Goal: Transaction & Acquisition: Purchase product/service

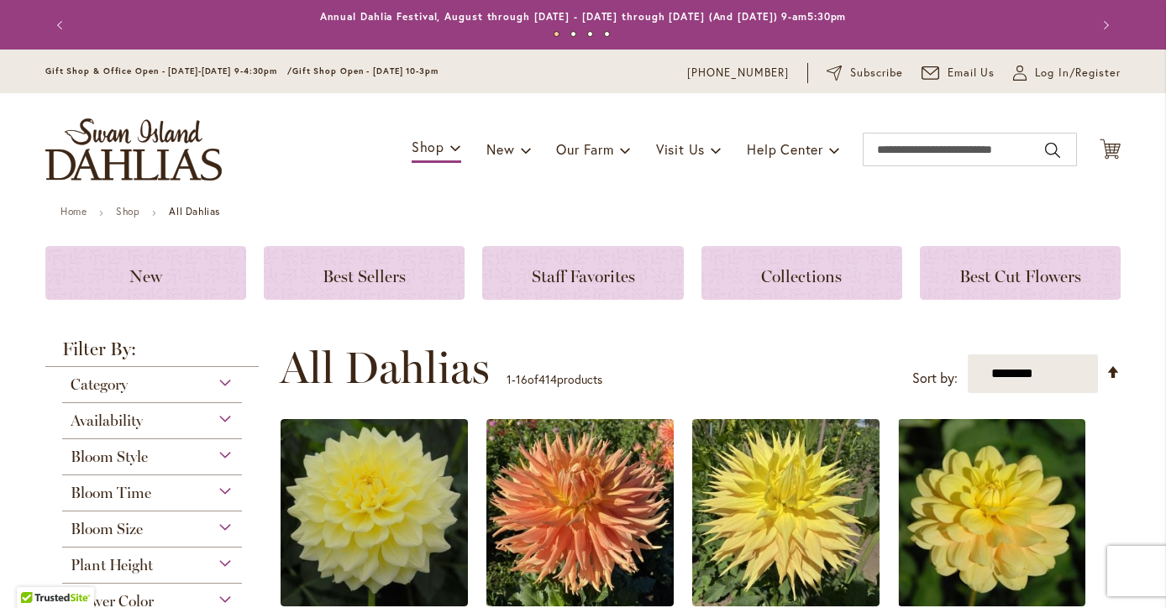
click at [234, 418] on div "Availability" at bounding box center [152, 416] width 180 height 27
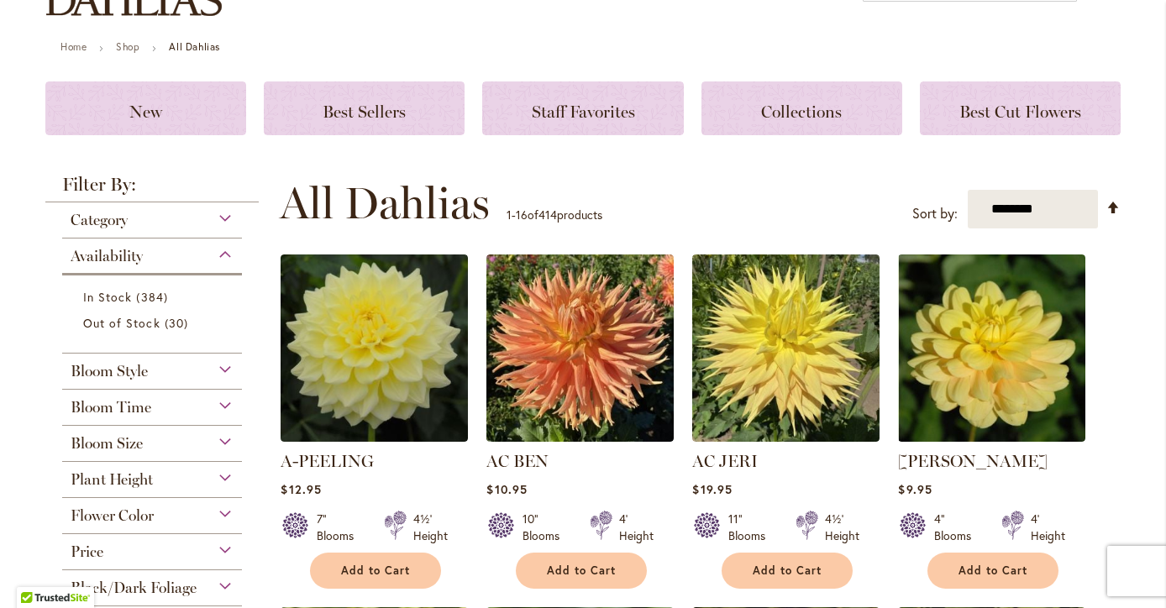
scroll to position [176, 0]
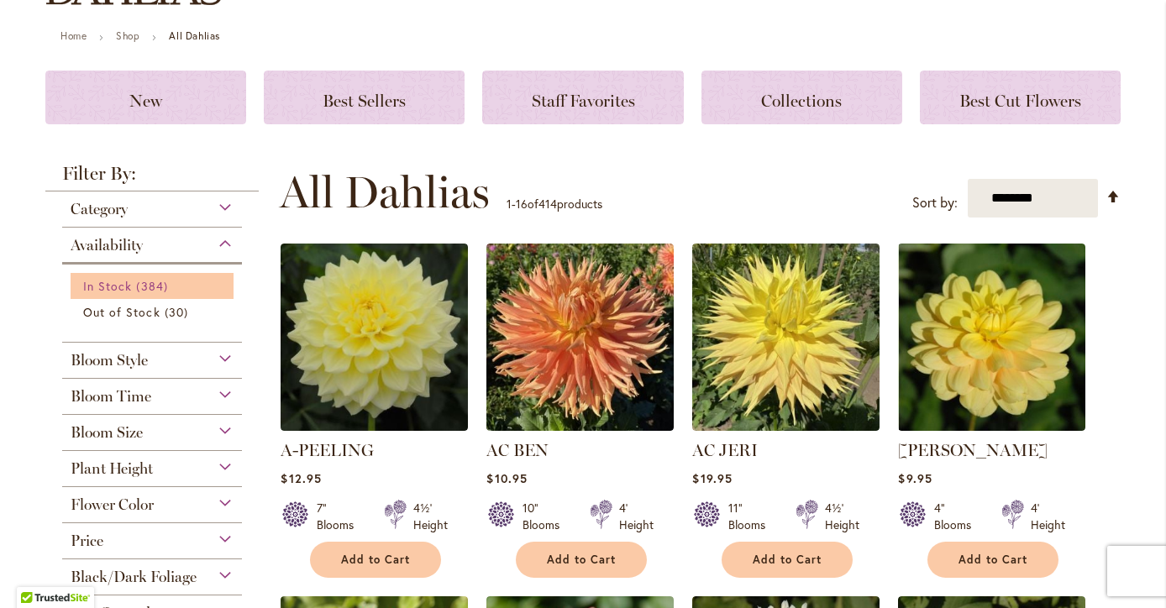
click at [166, 292] on span "384 items" at bounding box center [153, 286] width 35 height 18
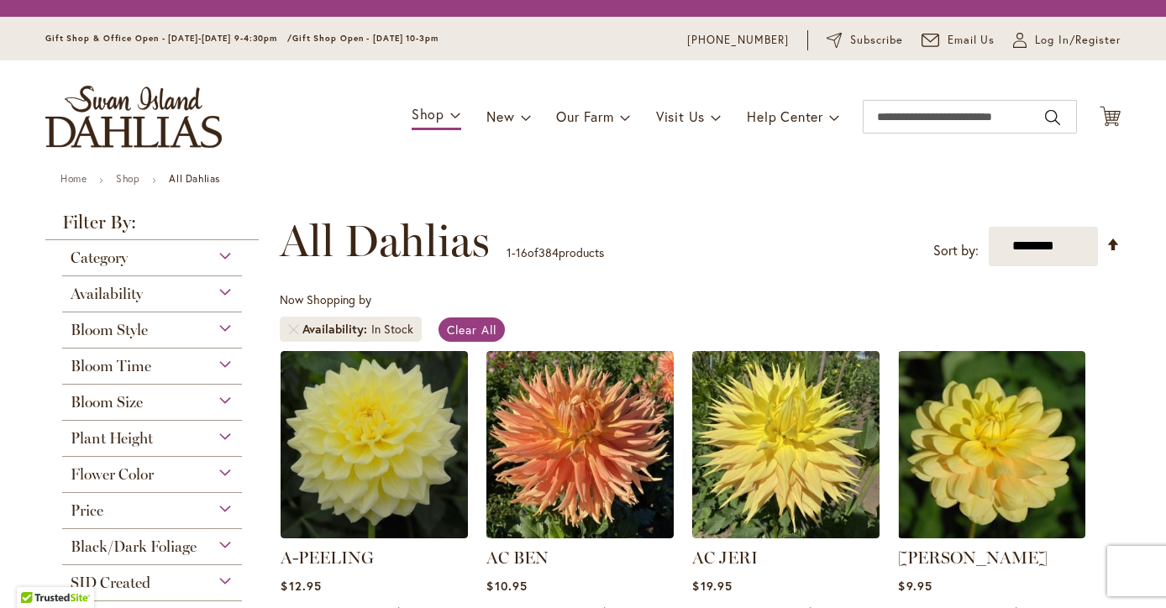
scroll to position [254, 0]
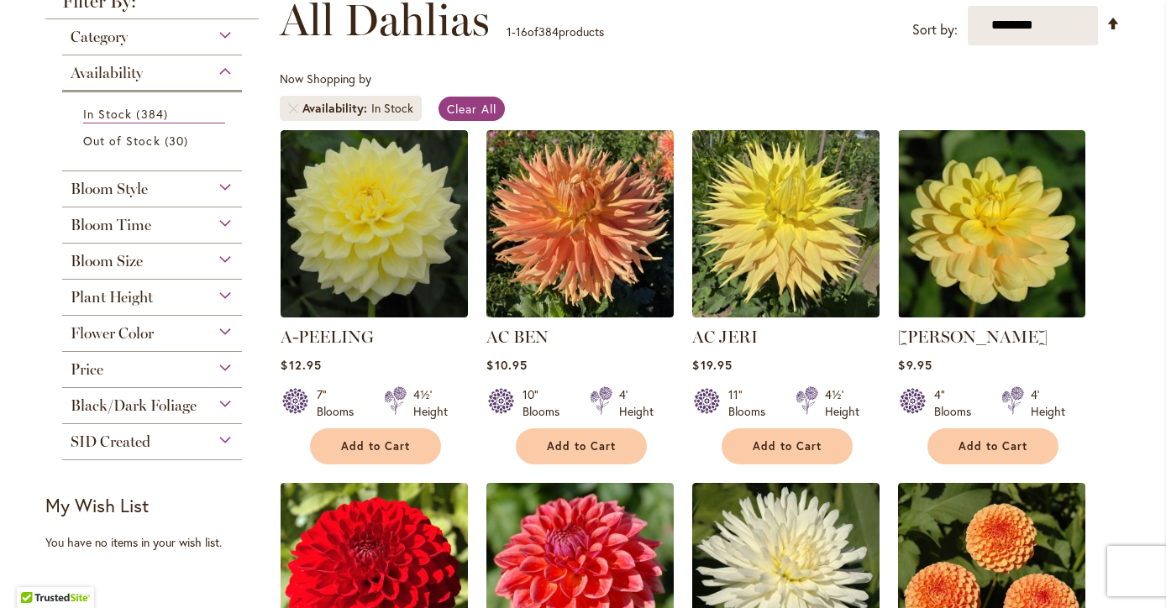
click at [228, 195] on div "Bloom Style" at bounding box center [152, 184] width 180 height 27
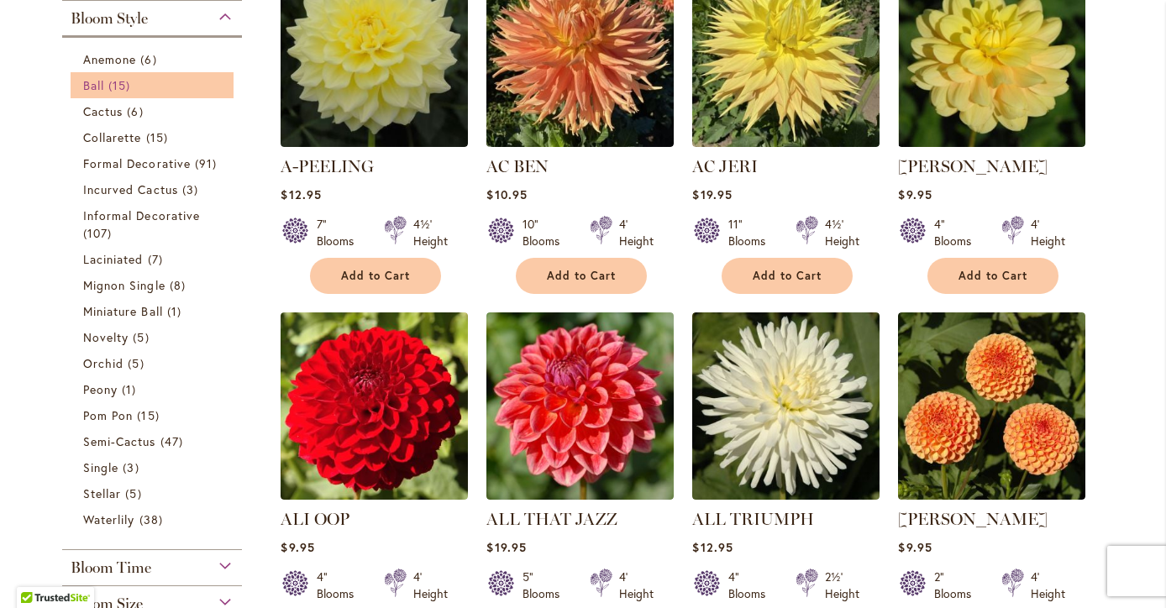
click at [145, 89] on link "Ball 15 items" at bounding box center [154, 85] width 142 height 18
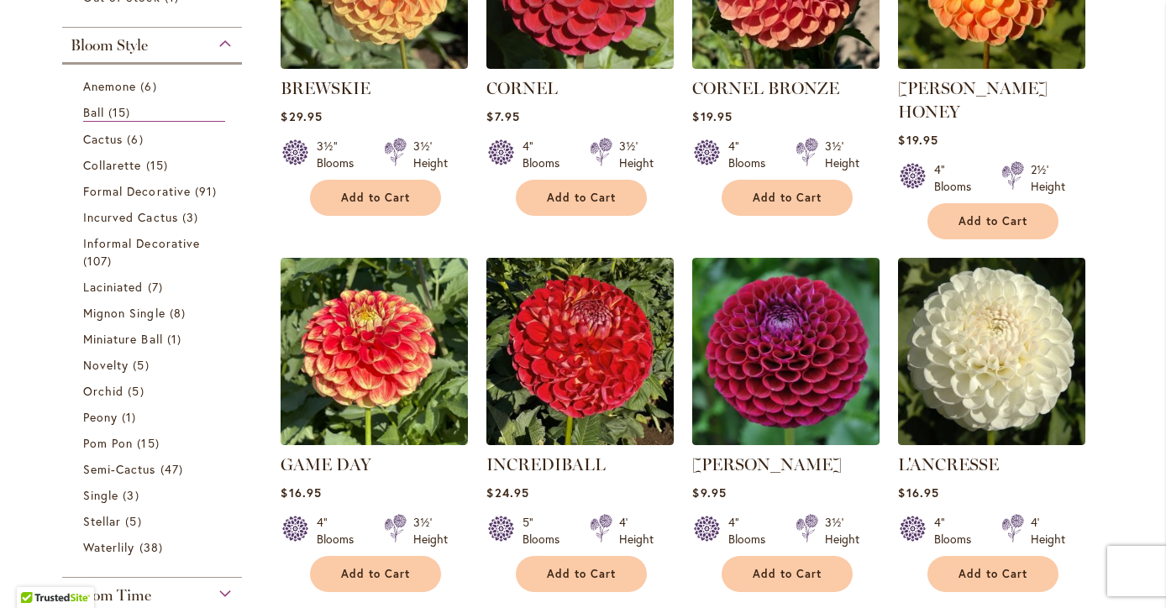
scroll to position [509, 0]
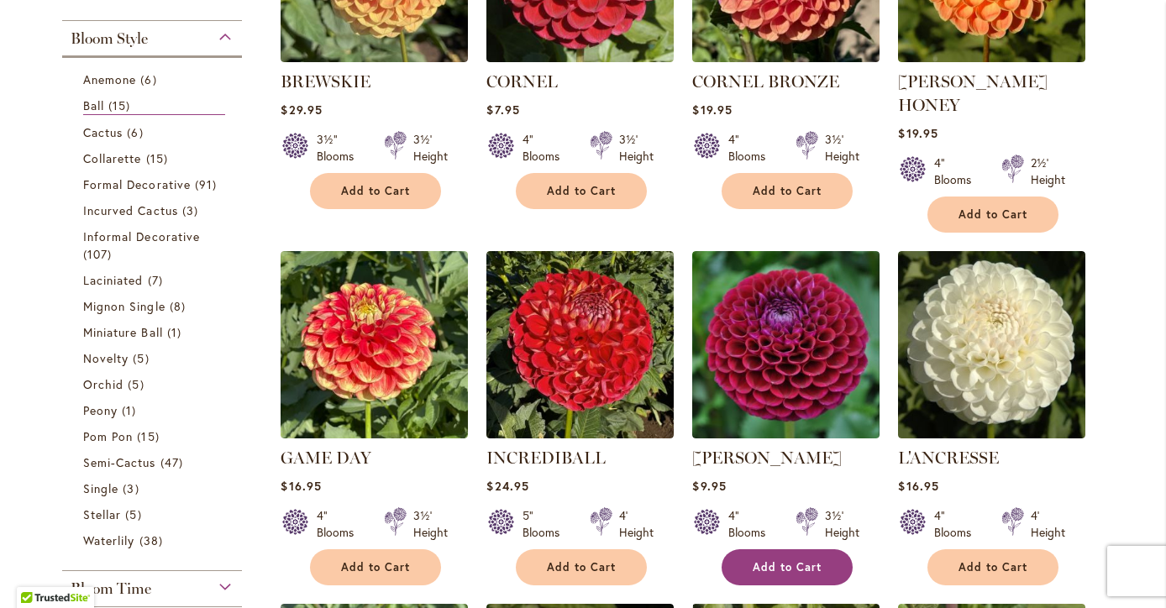
click at [771, 561] on span "Add to Cart" at bounding box center [787, 568] width 69 height 14
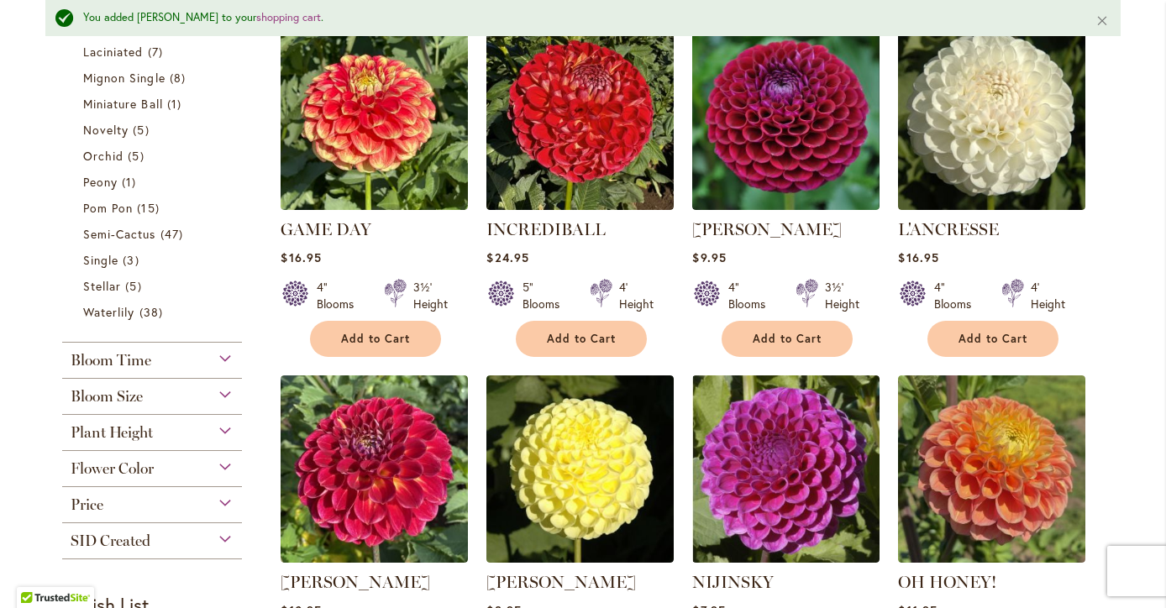
scroll to position [728, 0]
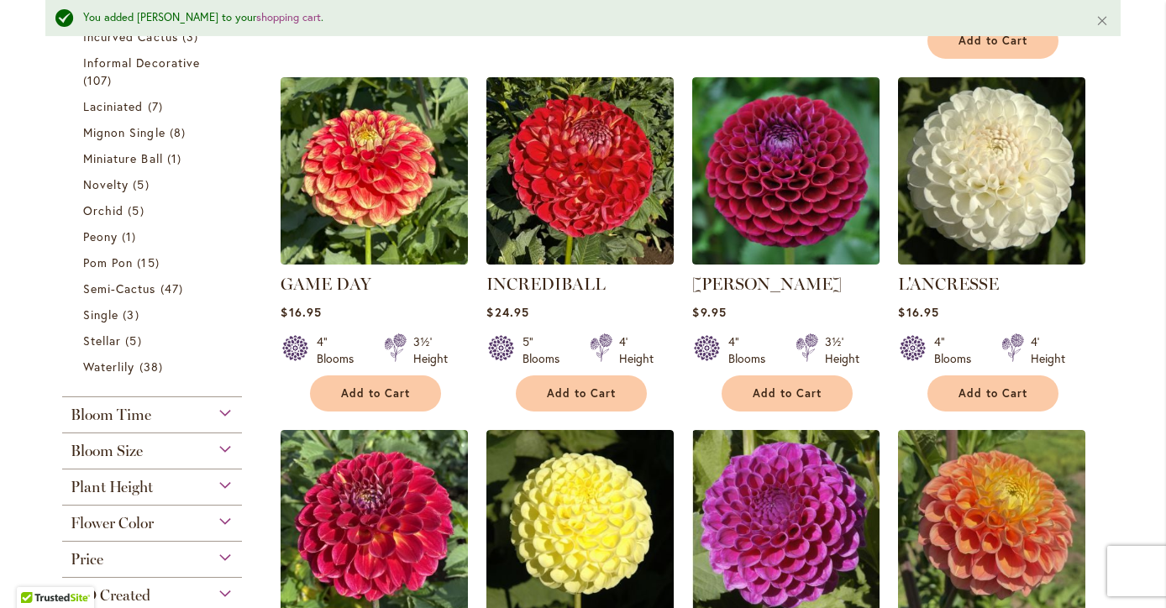
click at [228, 445] on div "Bloom Size" at bounding box center [152, 447] width 180 height 27
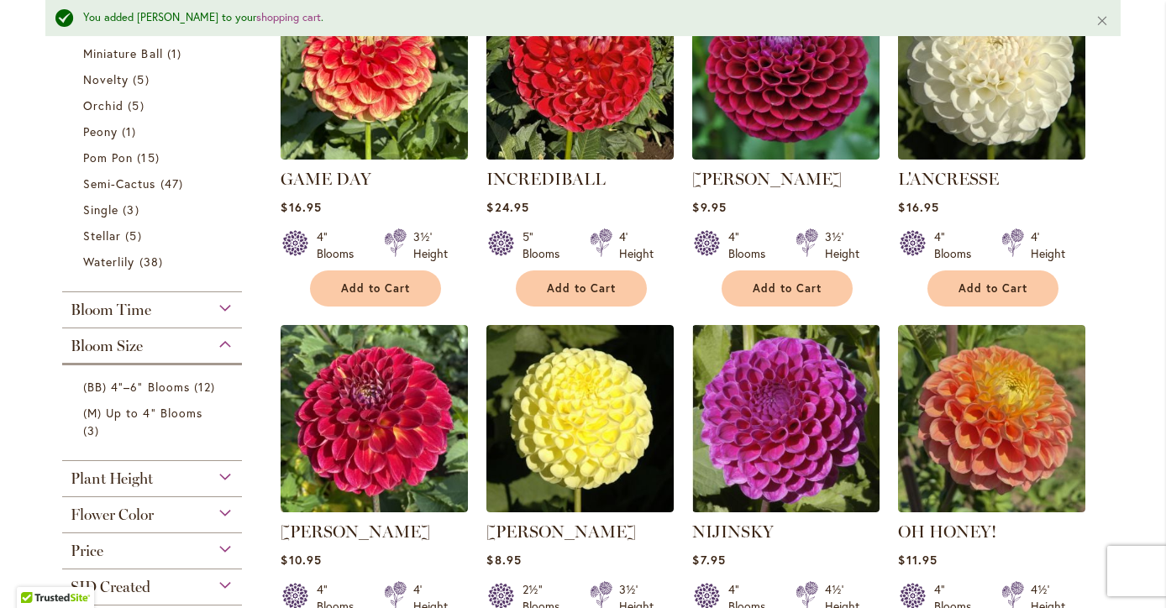
scroll to position [892, 0]
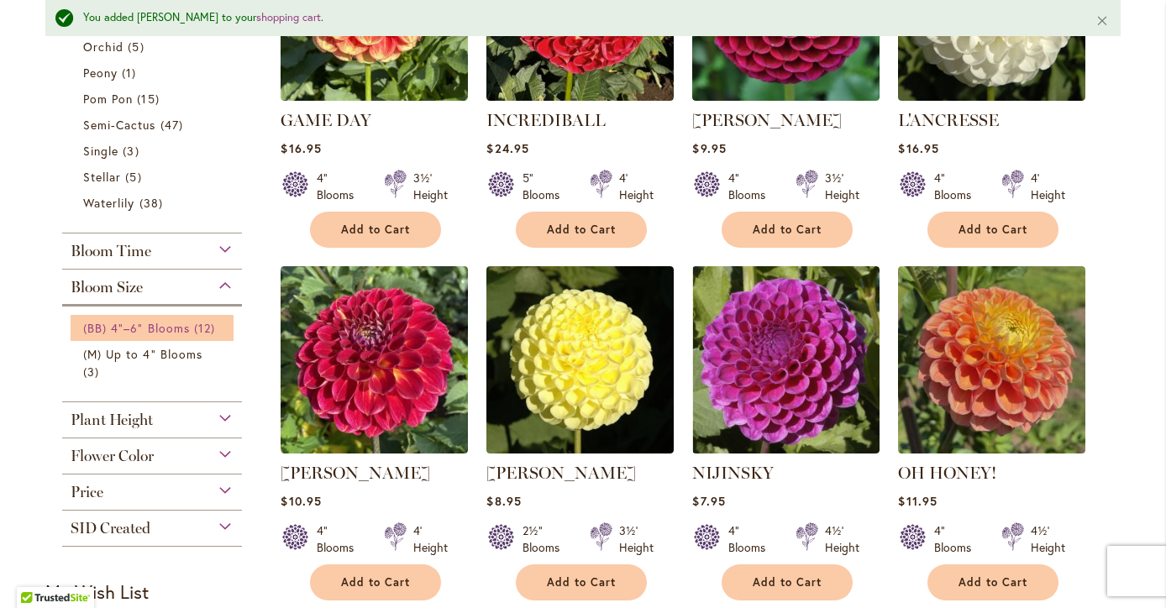
click at [144, 329] on span "(BB) 4"–6" Blooms" at bounding box center [136, 328] width 107 height 16
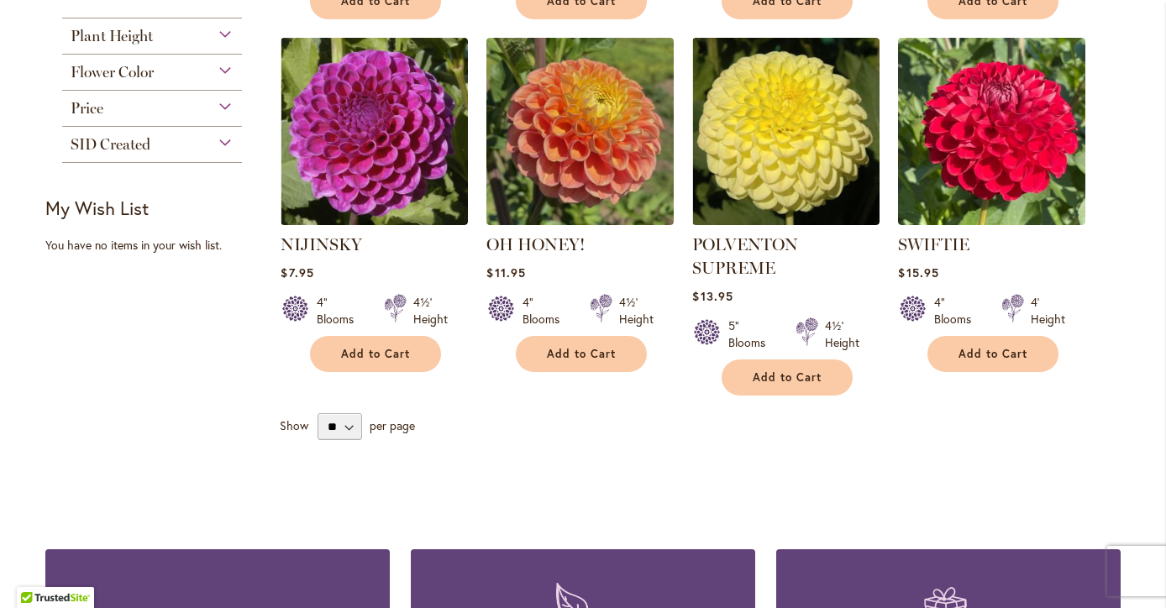
scroll to position [1077, 0]
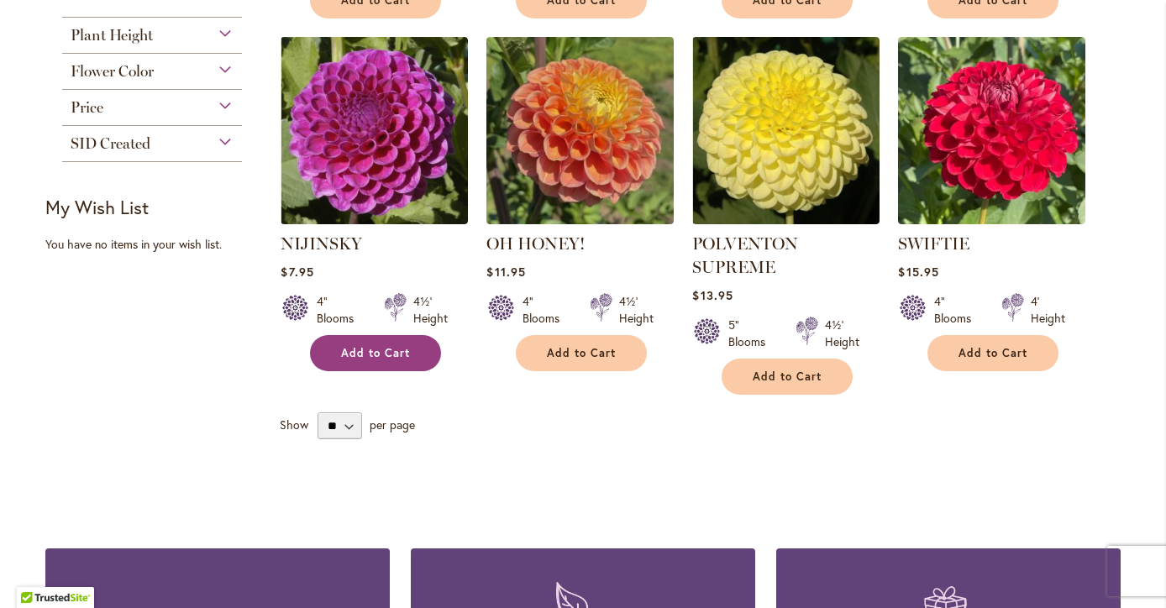
click at [387, 346] on span "Add to Cart" at bounding box center [375, 353] width 69 height 14
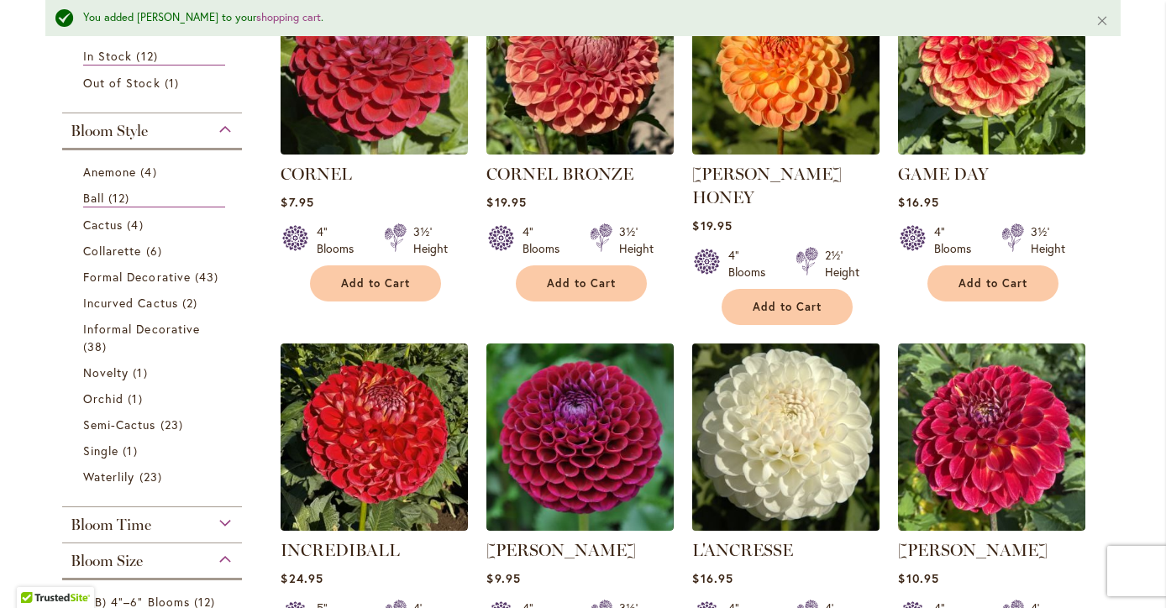
scroll to position [470, 0]
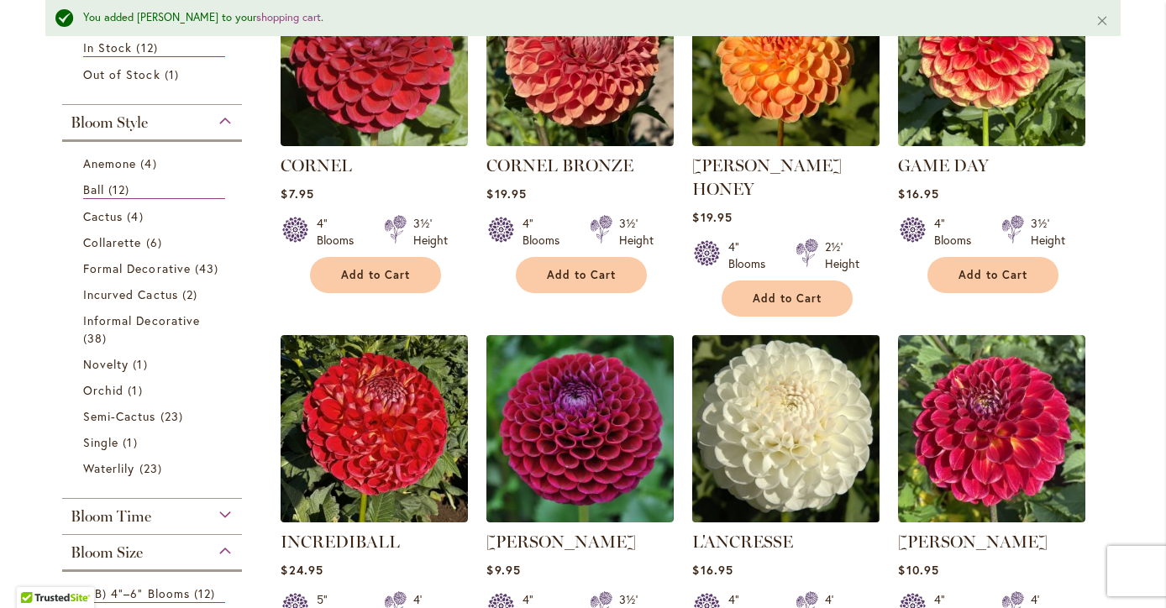
click at [787, 410] on img at bounding box center [786, 428] width 197 height 197
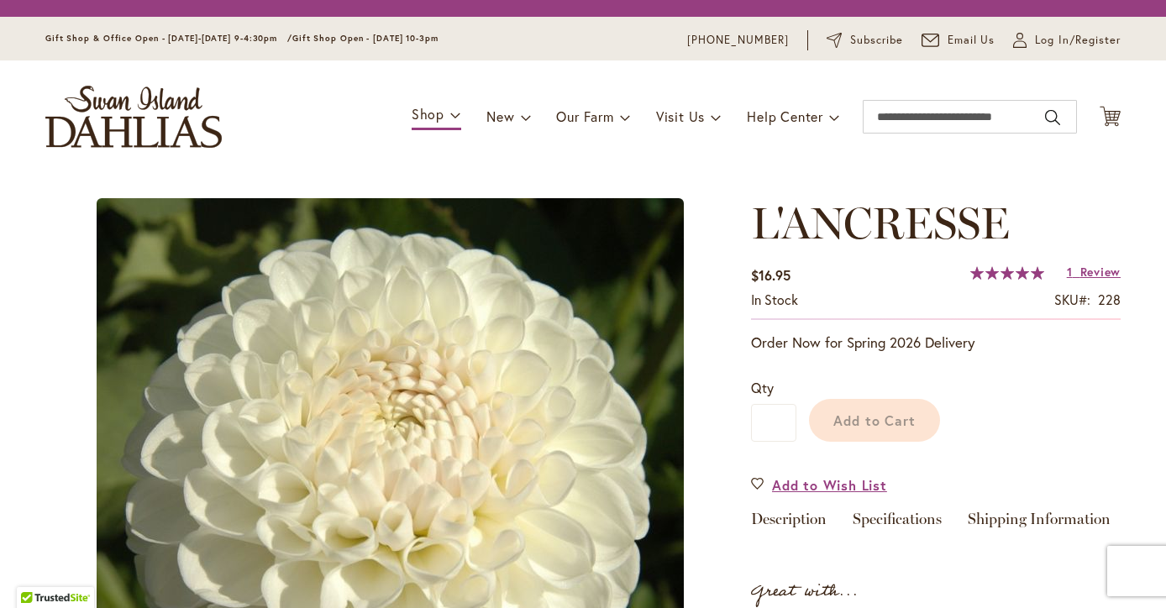
scroll to position [171, 0]
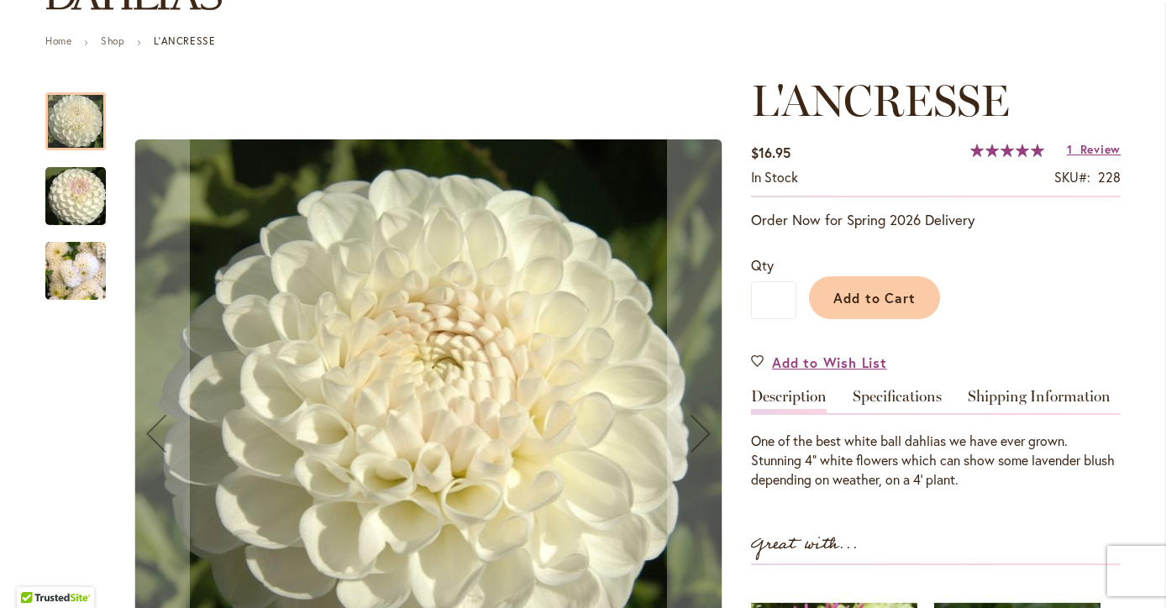
click at [56, 278] on img "L'ANCRESSE" at bounding box center [75, 271] width 61 height 81
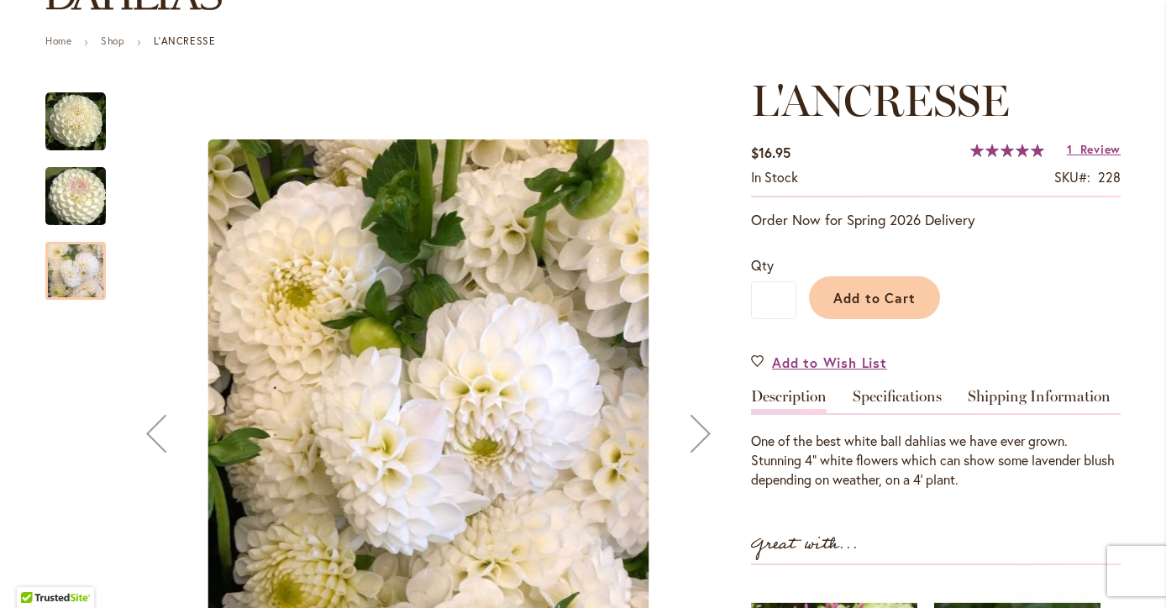
click at [65, 225] on div "L'ANCRESSE" at bounding box center [75, 262] width 61 height 75
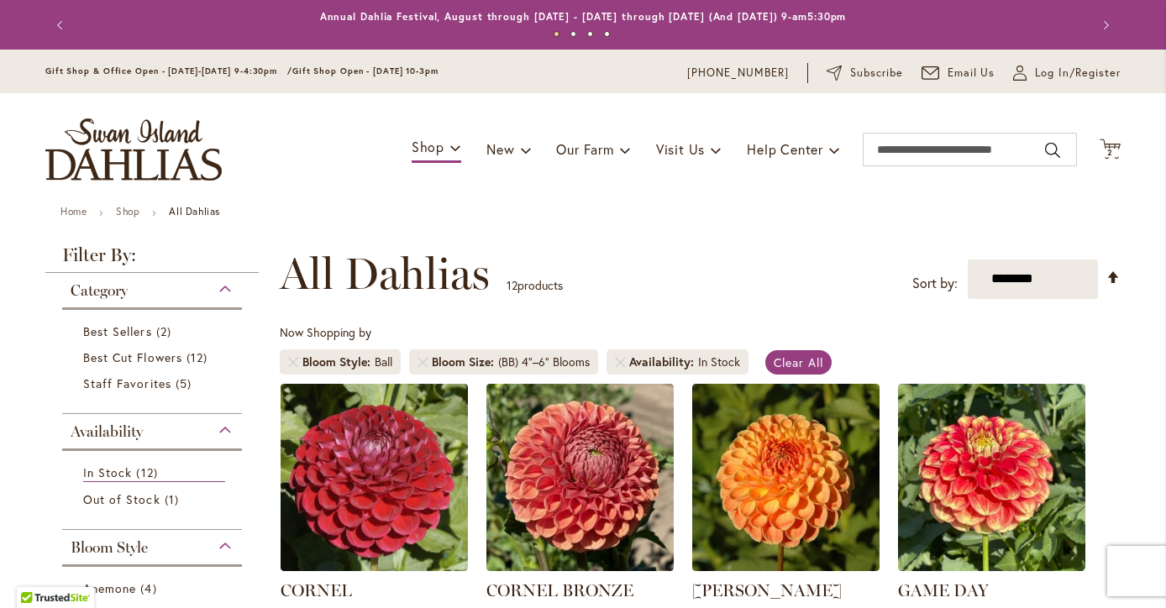
click at [299, 362] on li "Bloom Style Ball" at bounding box center [340, 362] width 121 height 25
click at [291, 361] on link "Remove Bloom Style Ball" at bounding box center [293, 362] width 10 height 10
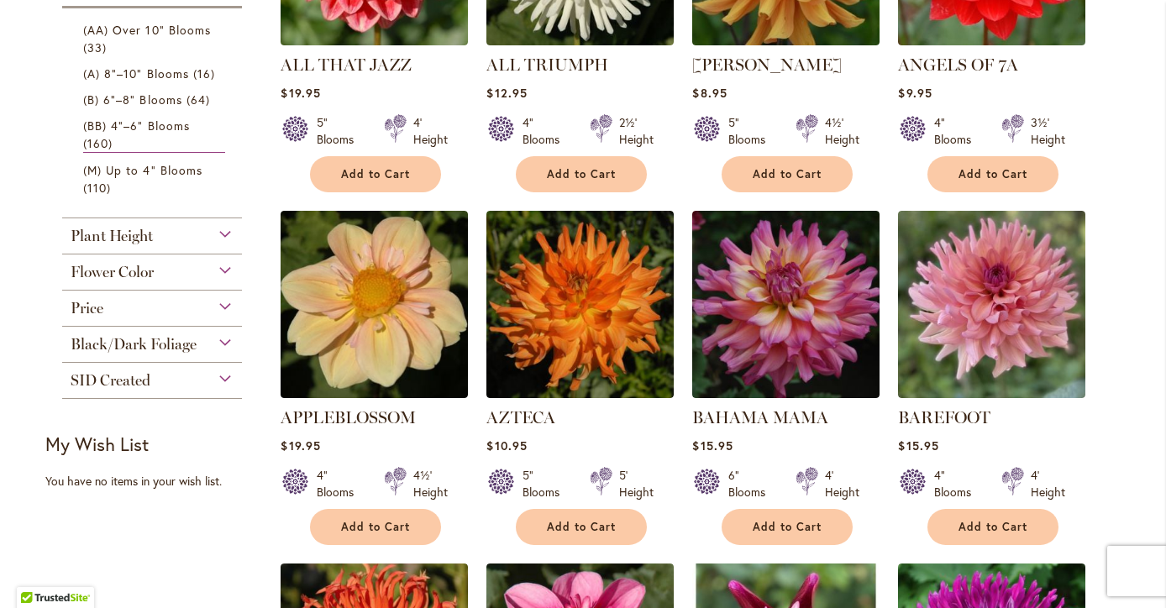
scroll to position [546, 0]
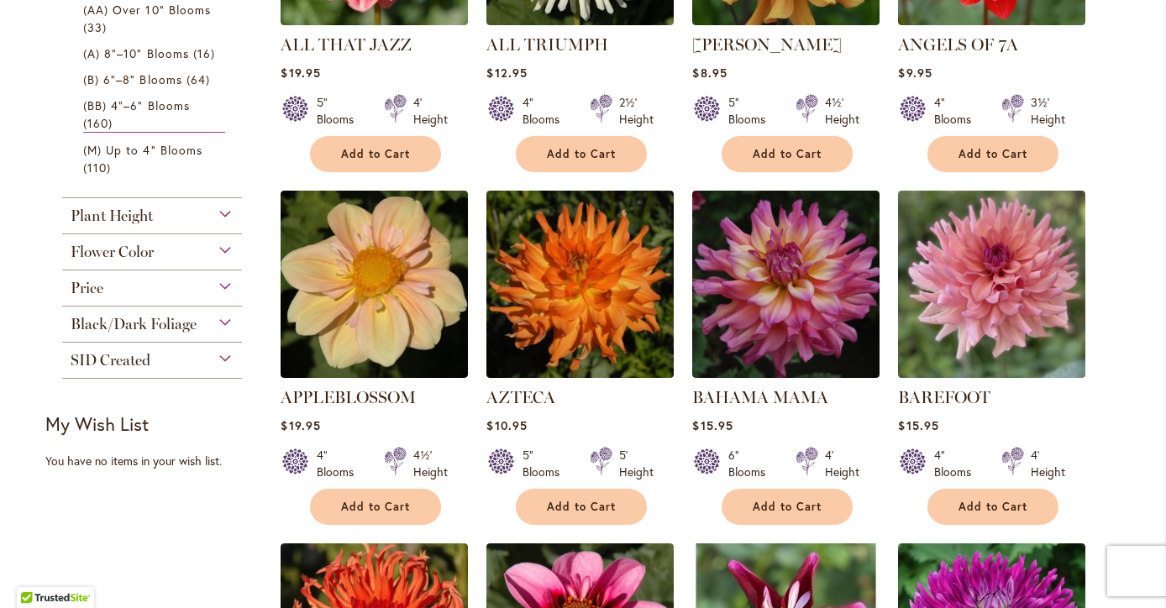
click at [222, 319] on div "Black/Dark Foliage" at bounding box center [152, 320] width 180 height 27
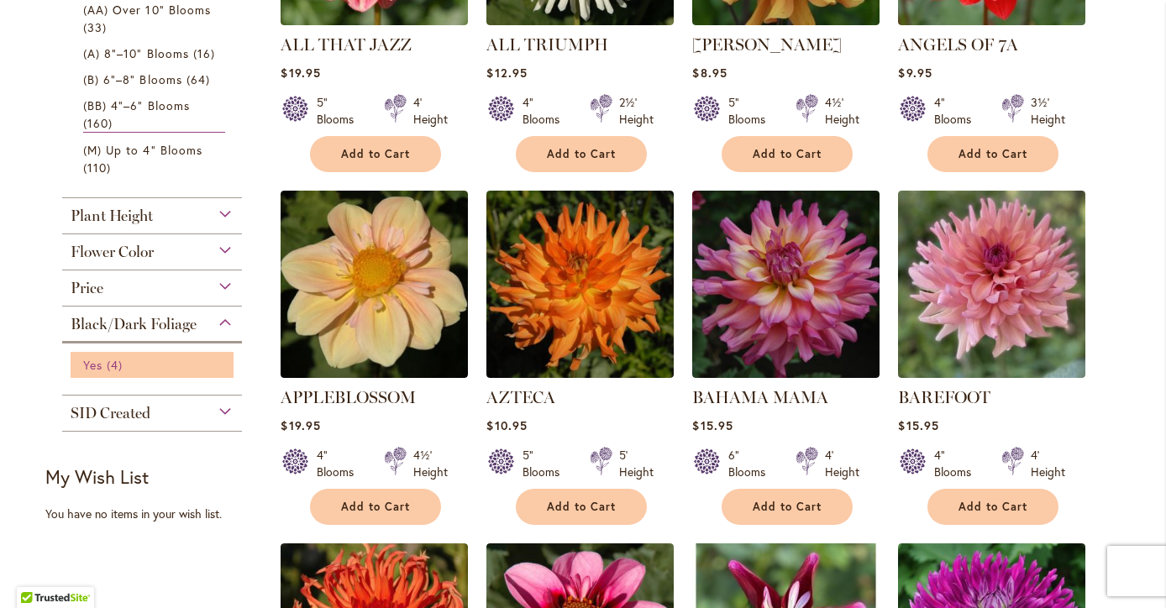
click at [113, 366] on span "4 items" at bounding box center [117, 365] width 20 height 18
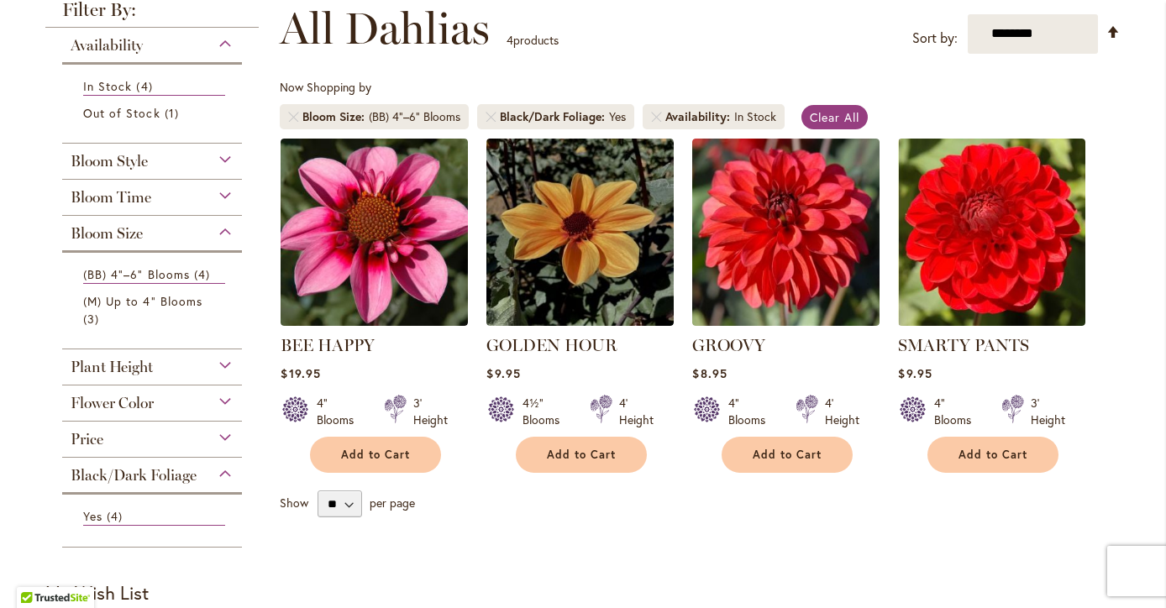
scroll to position [315, 0]
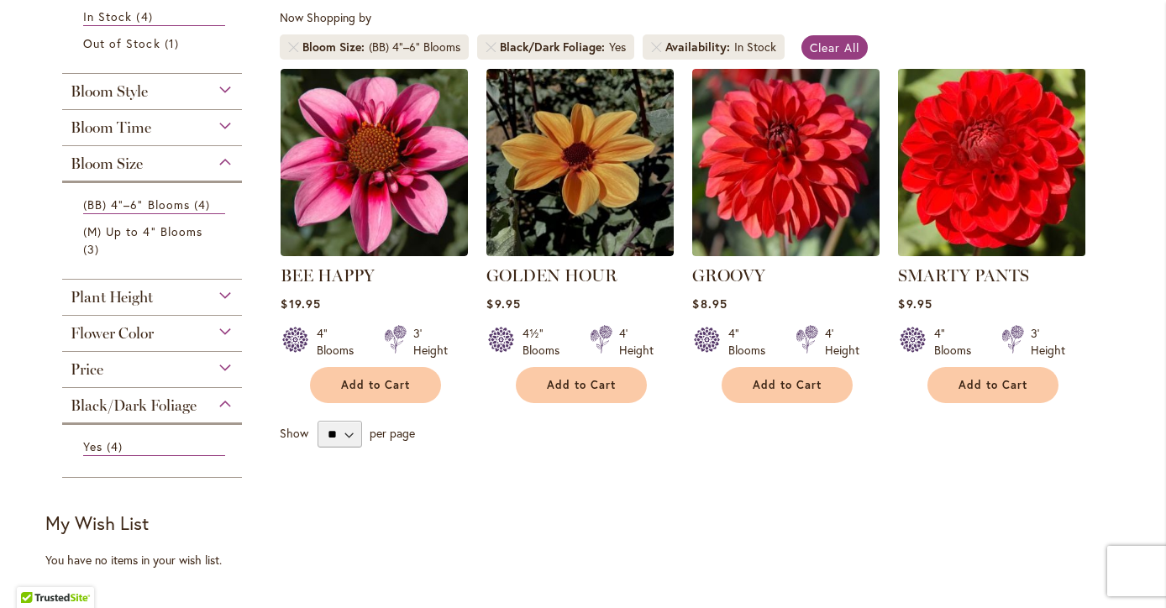
click at [962, 189] on img at bounding box center [992, 162] width 197 height 197
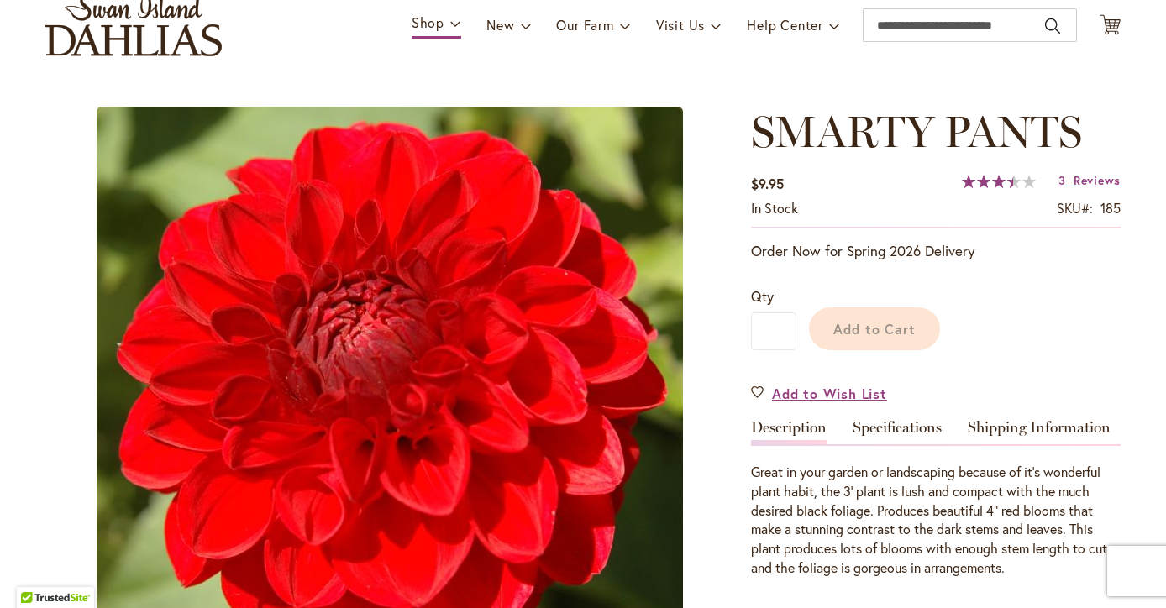
scroll to position [118, 0]
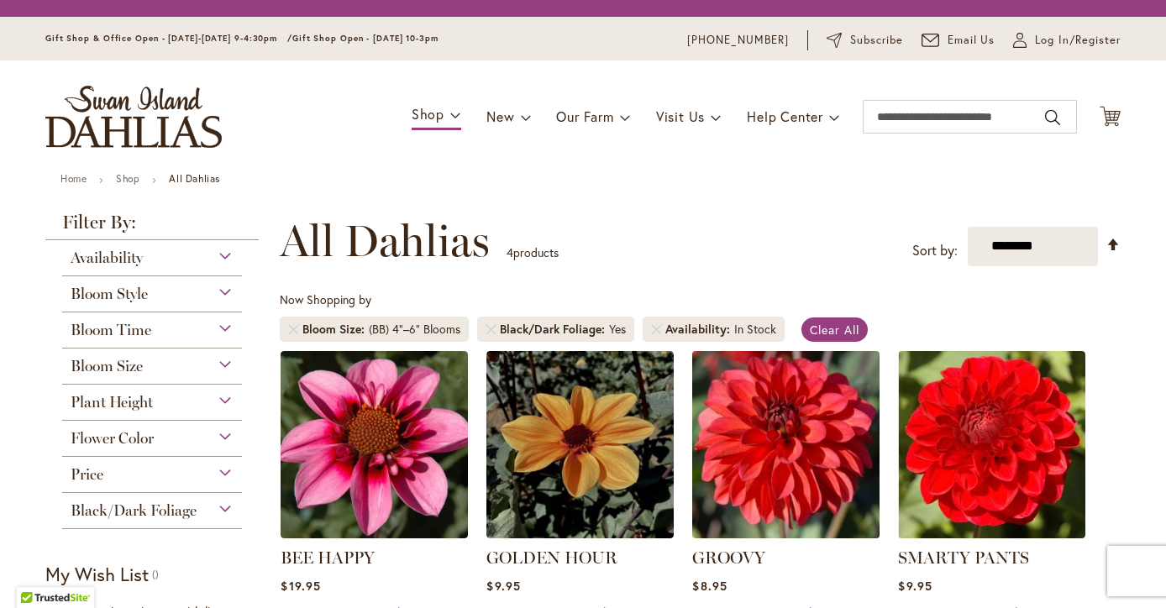
click at [809, 449] on img at bounding box center [786, 444] width 197 height 197
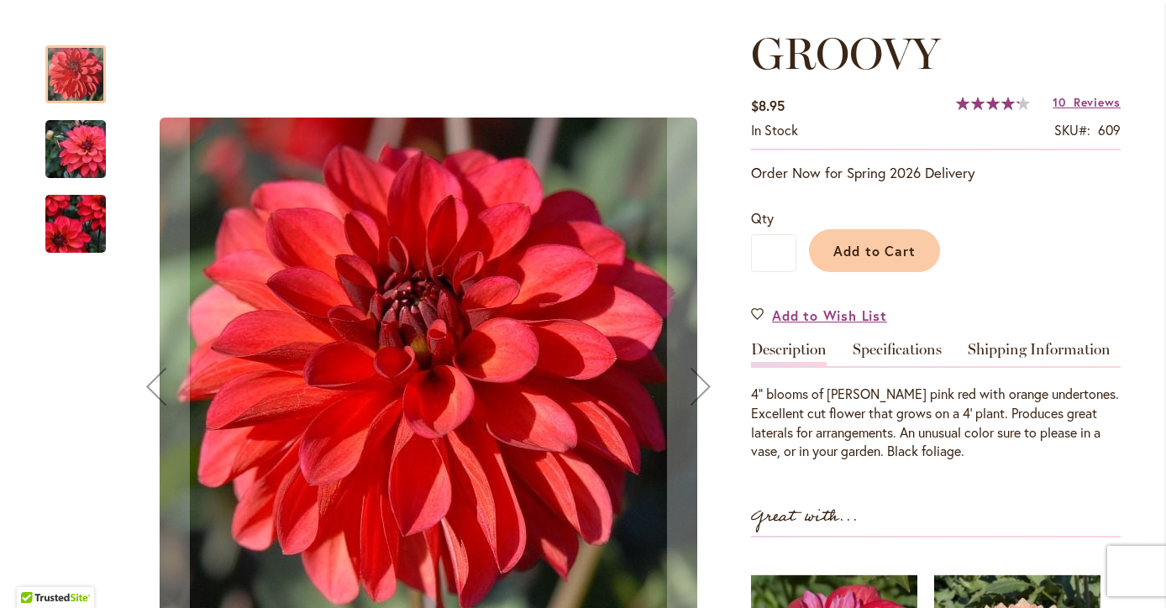
scroll to position [229, 0]
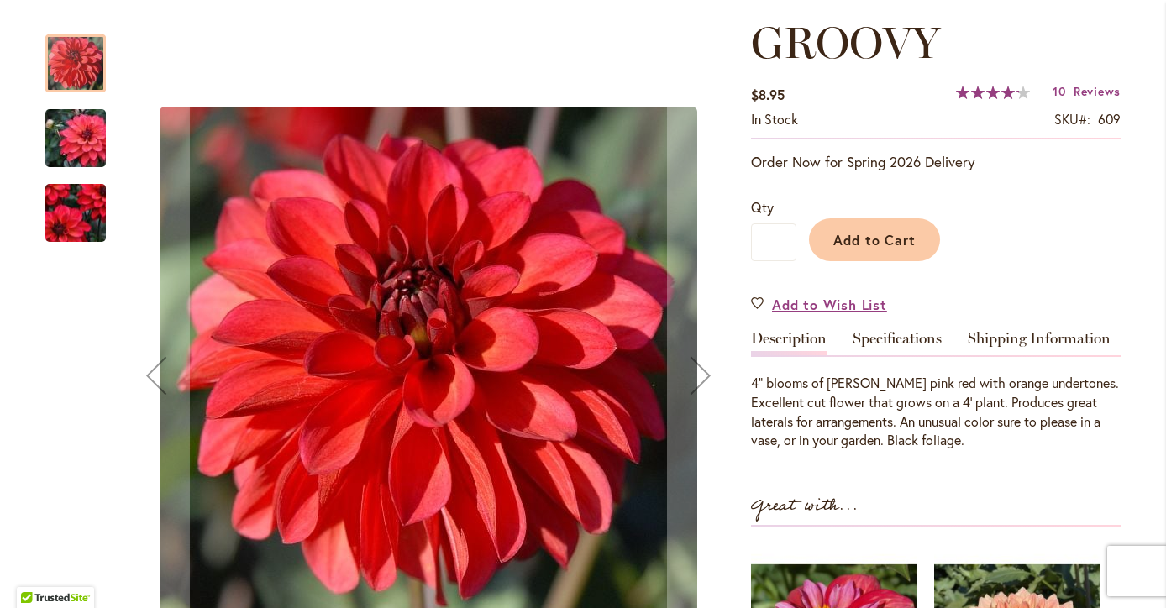
click at [92, 140] on img "GROOVY" at bounding box center [75, 138] width 121 height 81
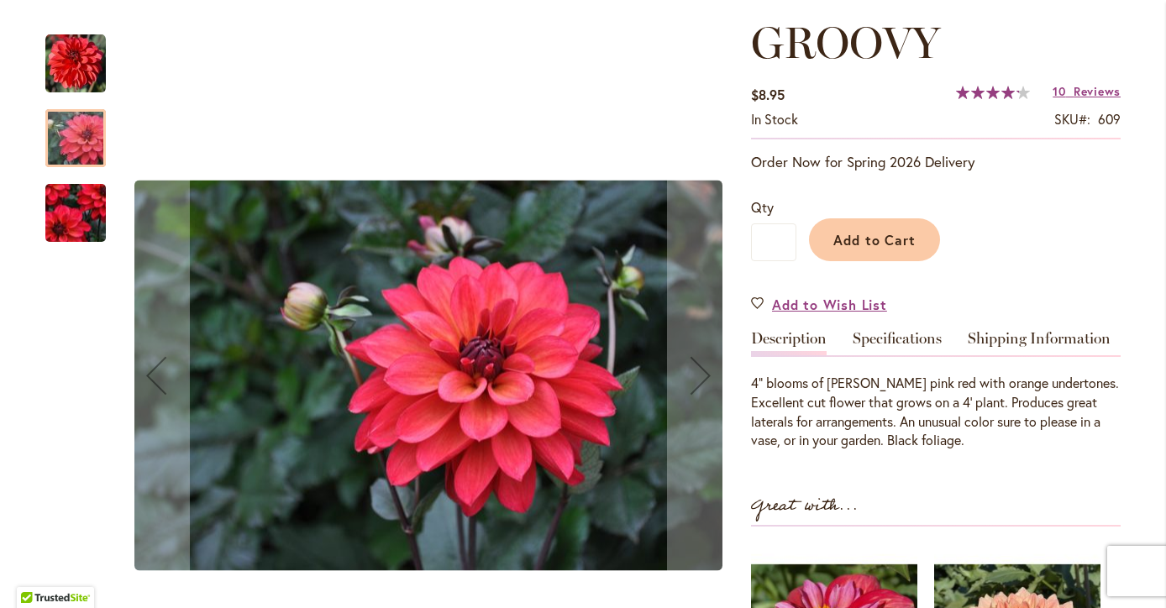
click at [86, 214] on img "GROOVY" at bounding box center [75, 213] width 121 height 105
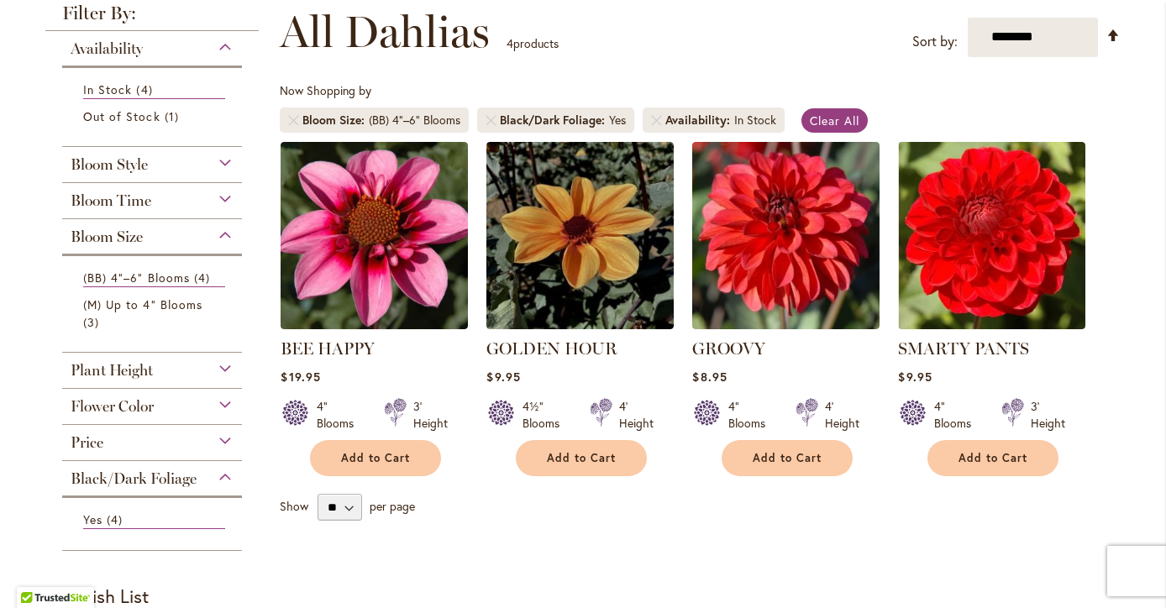
scroll to position [246, 0]
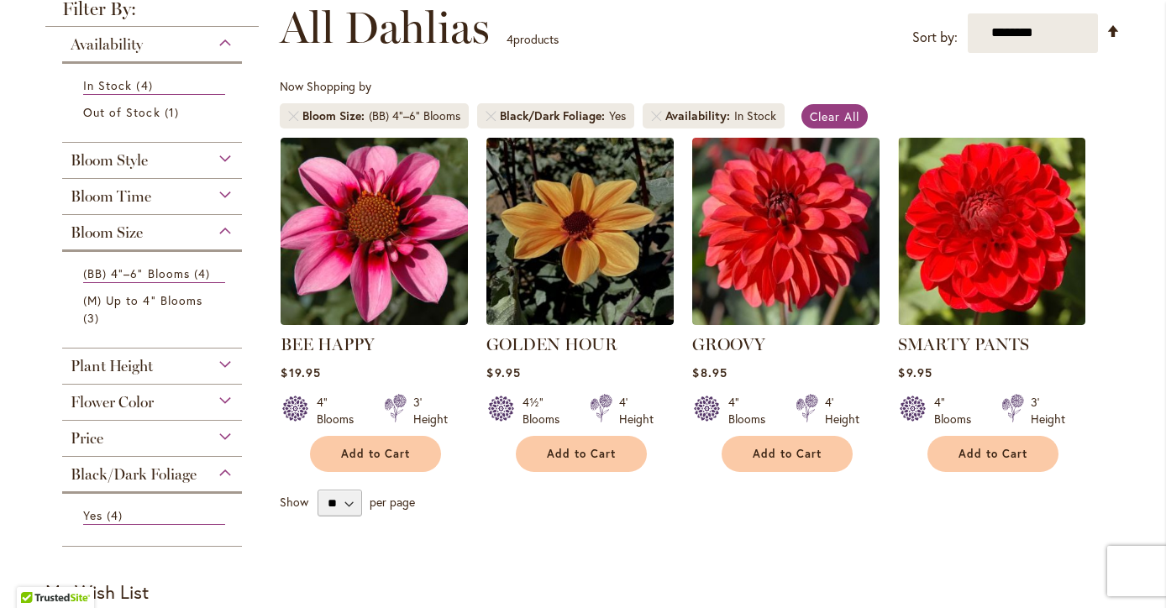
click at [234, 397] on div "Flower Color" at bounding box center [152, 398] width 180 height 27
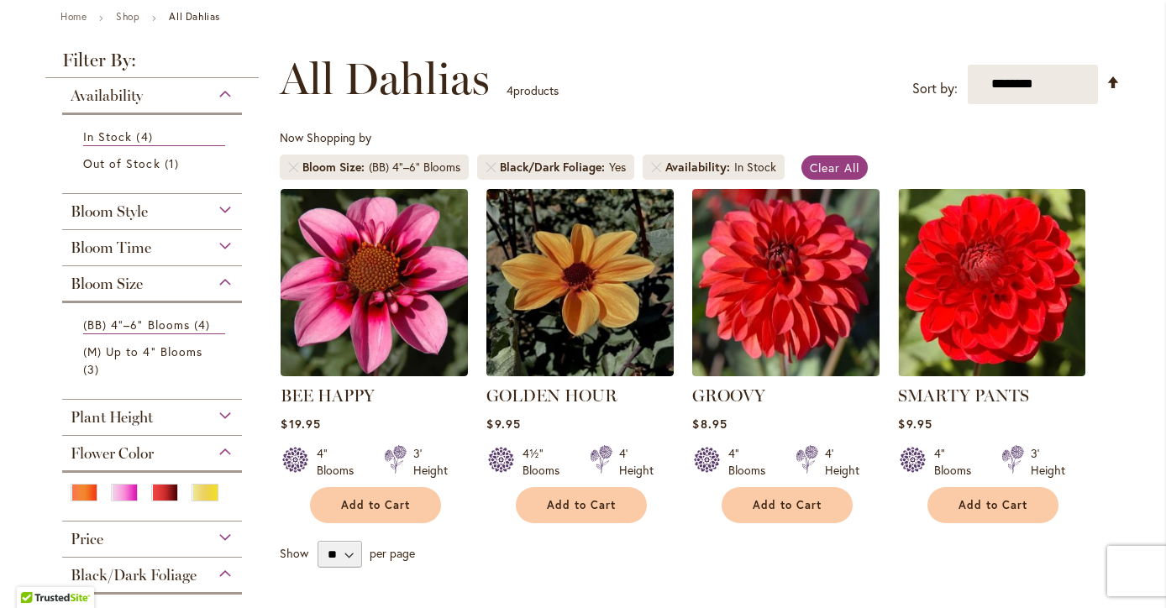
scroll to position [189, 0]
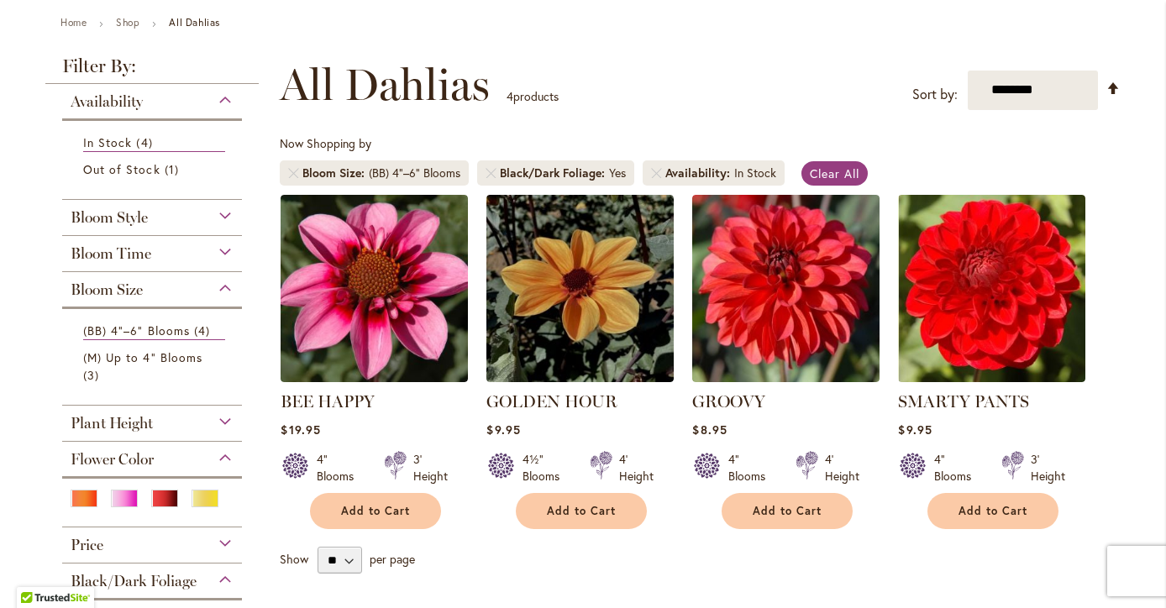
click at [300, 171] on li "Bloom Size (BB) 4"–6" Blooms" at bounding box center [374, 173] width 189 height 25
click at [497, 171] on li "Black/Dark Foliage Yes" at bounding box center [555, 173] width 157 height 25
click at [486, 173] on link "Remove Black/Dark Foliage Yes" at bounding box center [491, 173] width 10 height 10
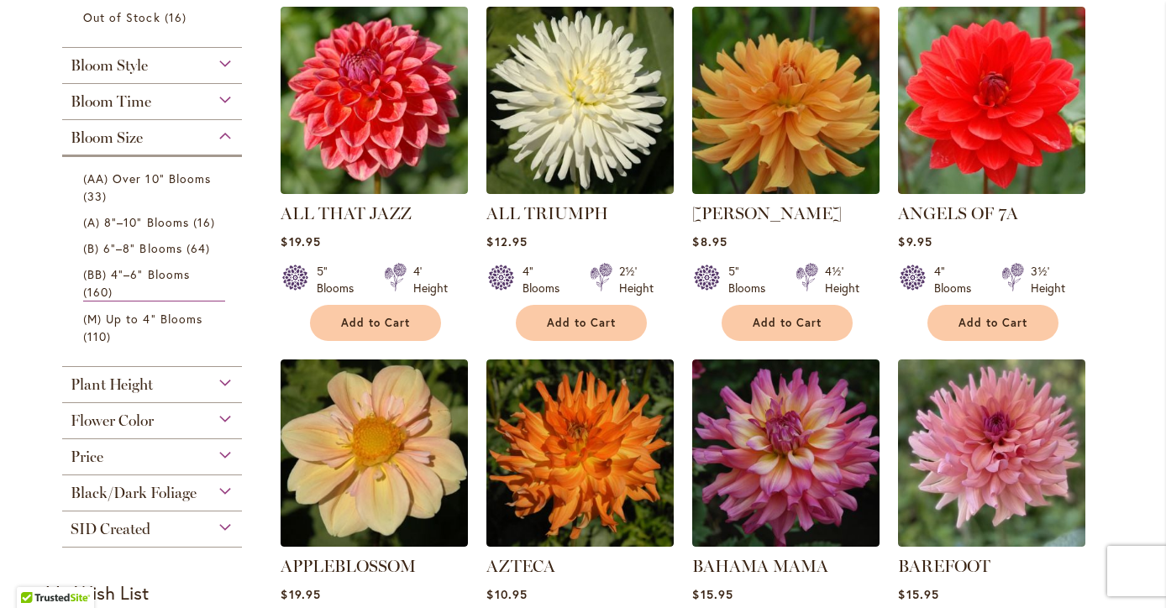
scroll to position [385, 0]
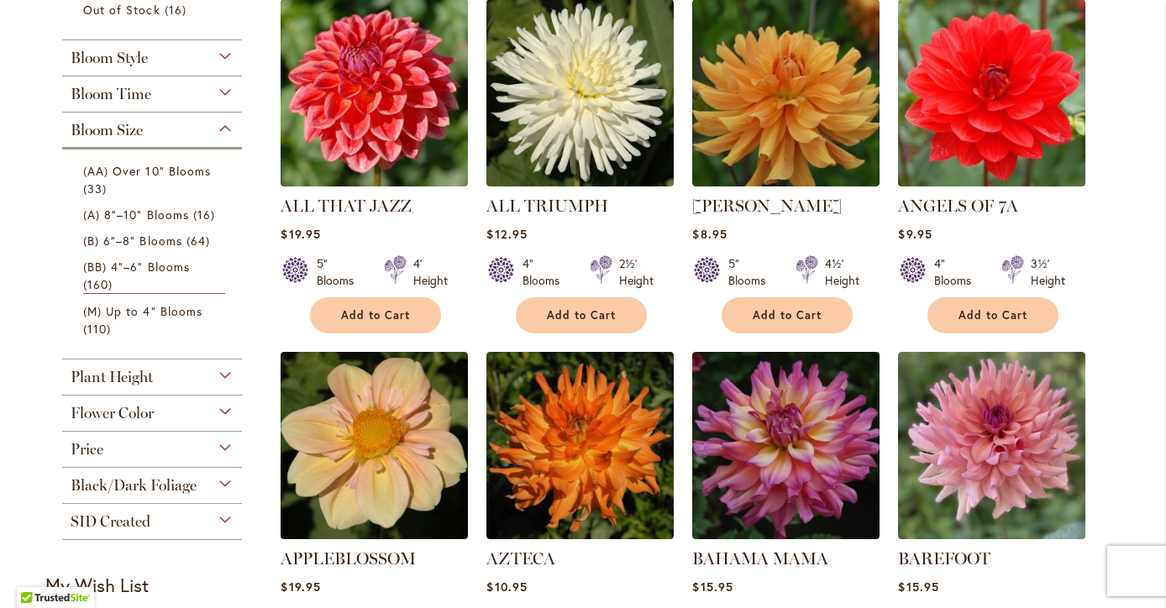
click at [201, 404] on div "Flower Color" at bounding box center [152, 409] width 180 height 27
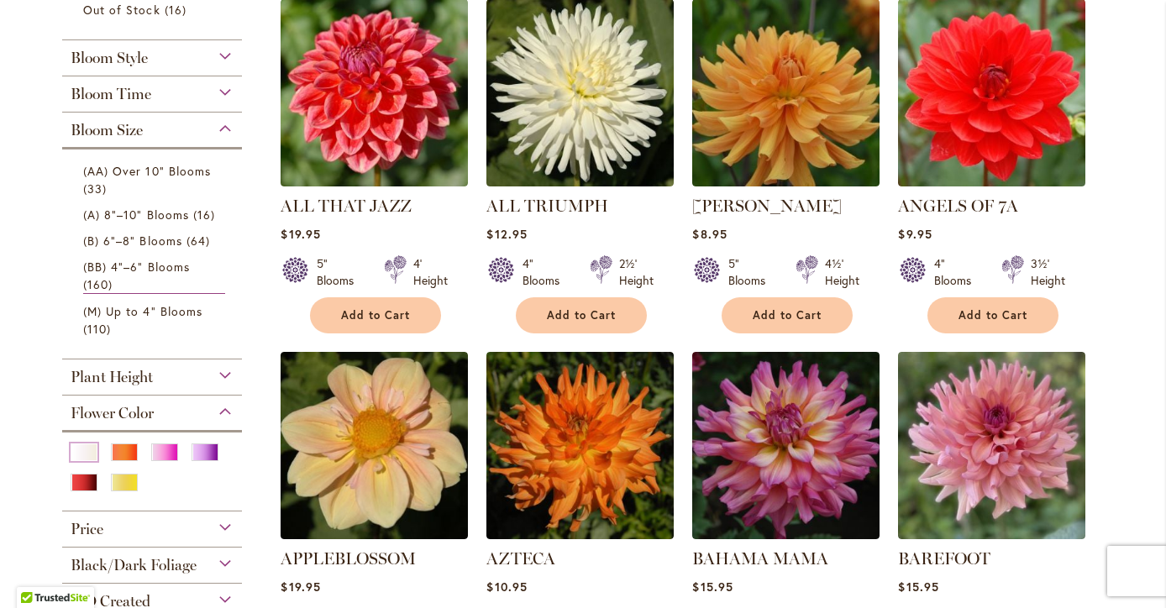
click at [82, 450] on div "White/Cream" at bounding box center [84, 453] width 27 height 18
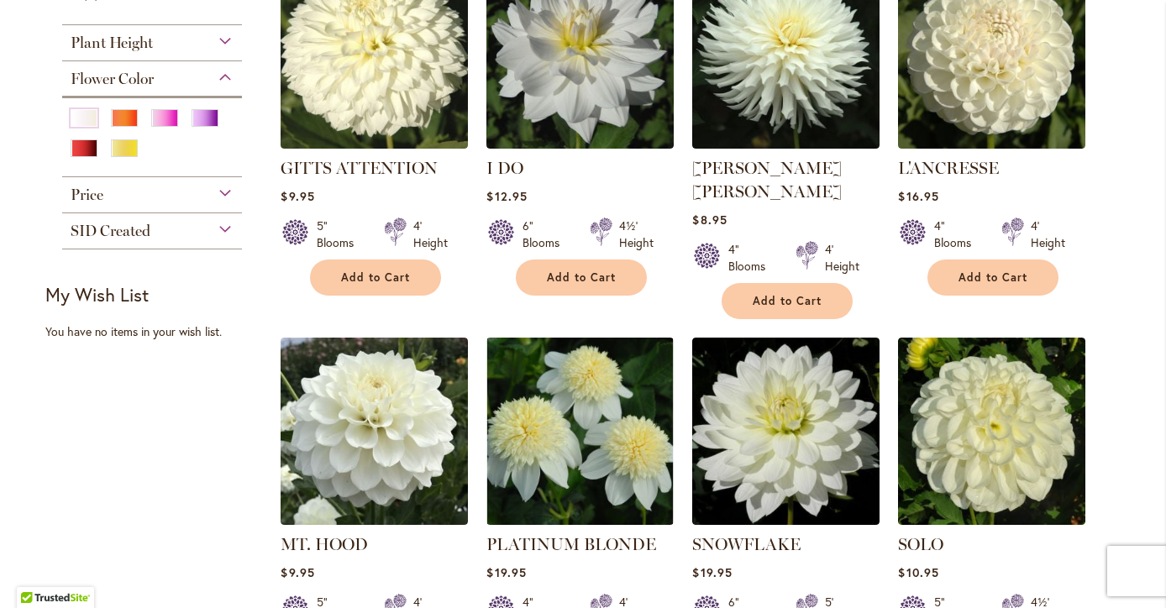
scroll to position [808, 0]
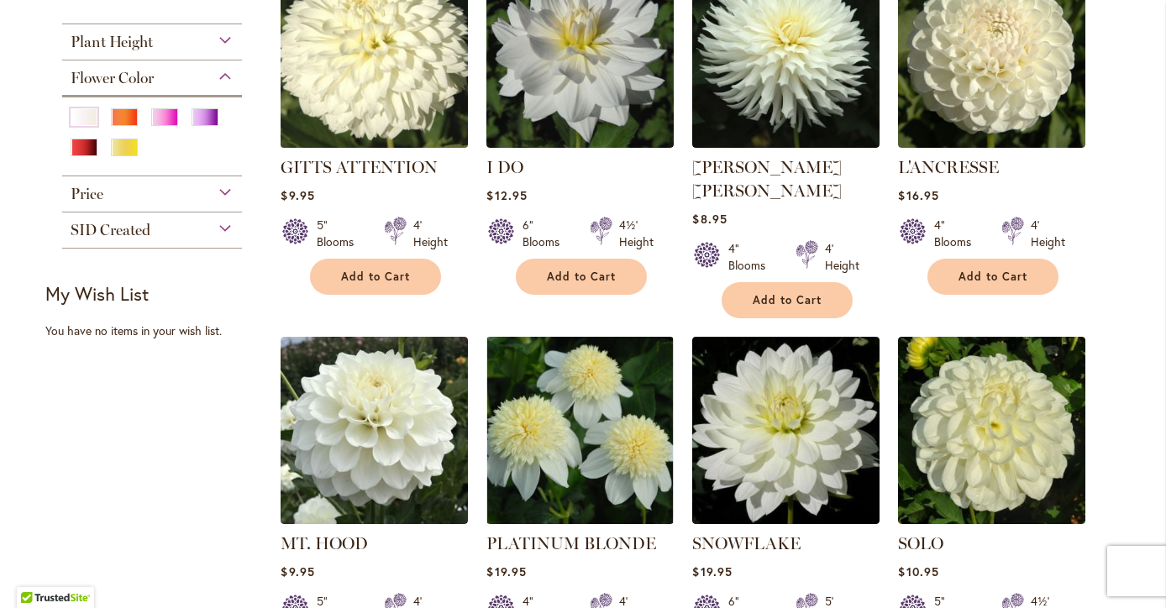
click at [377, 98] on img at bounding box center [374, 53] width 197 height 197
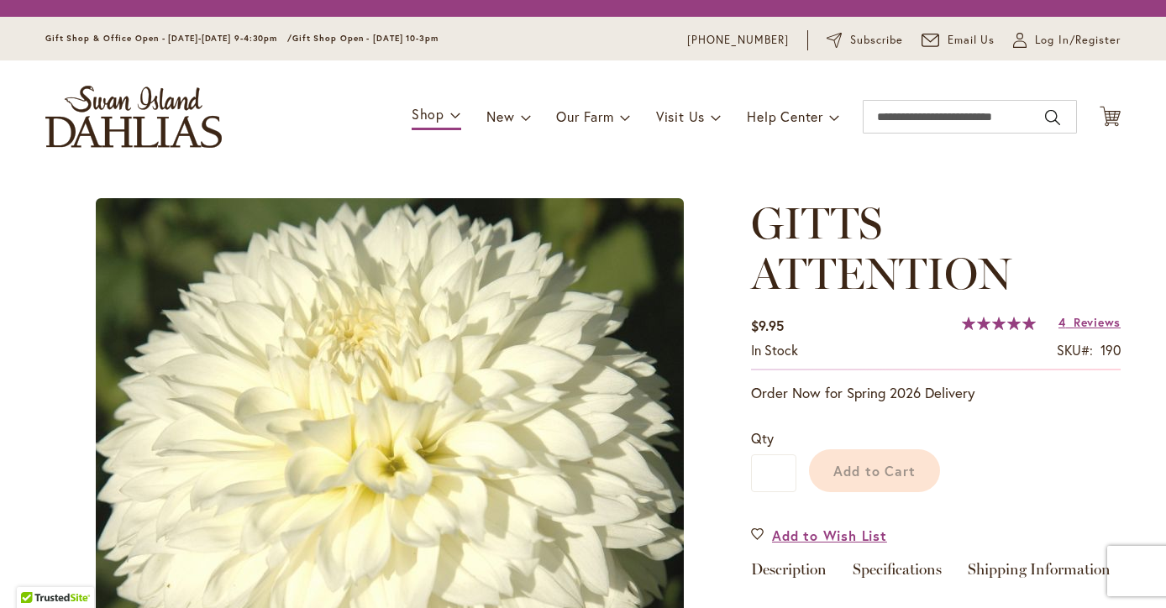
scroll to position [224, 0]
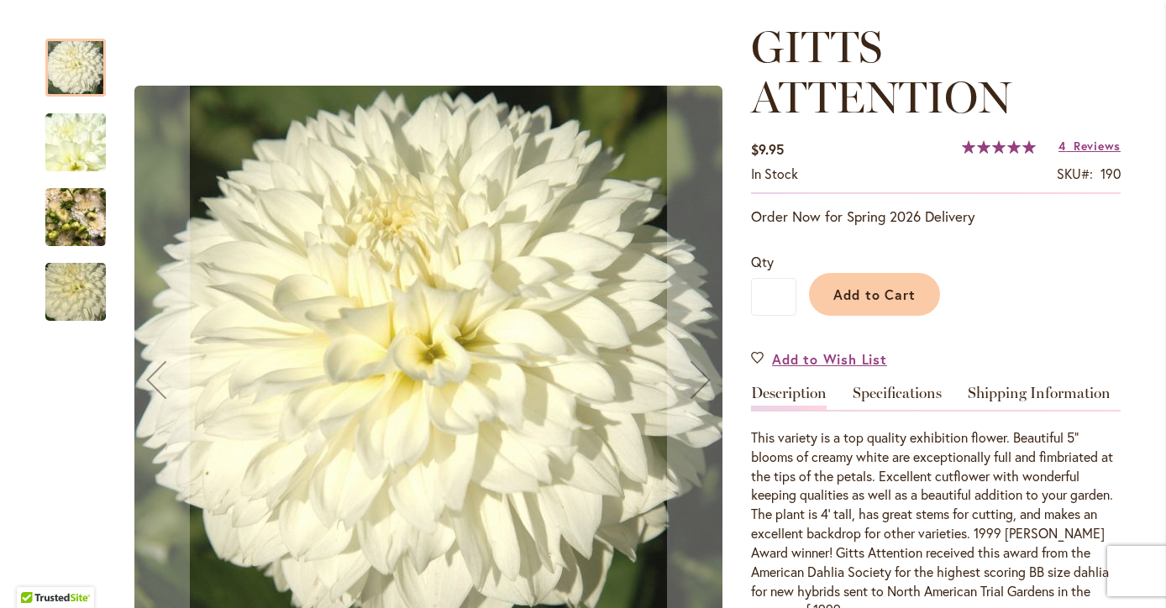
click at [108, 208] on div at bounding box center [389, 380] width 689 height 717
click at [82, 219] on img "GITTS ATTENTION" at bounding box center [75, 217] width 61 height 81
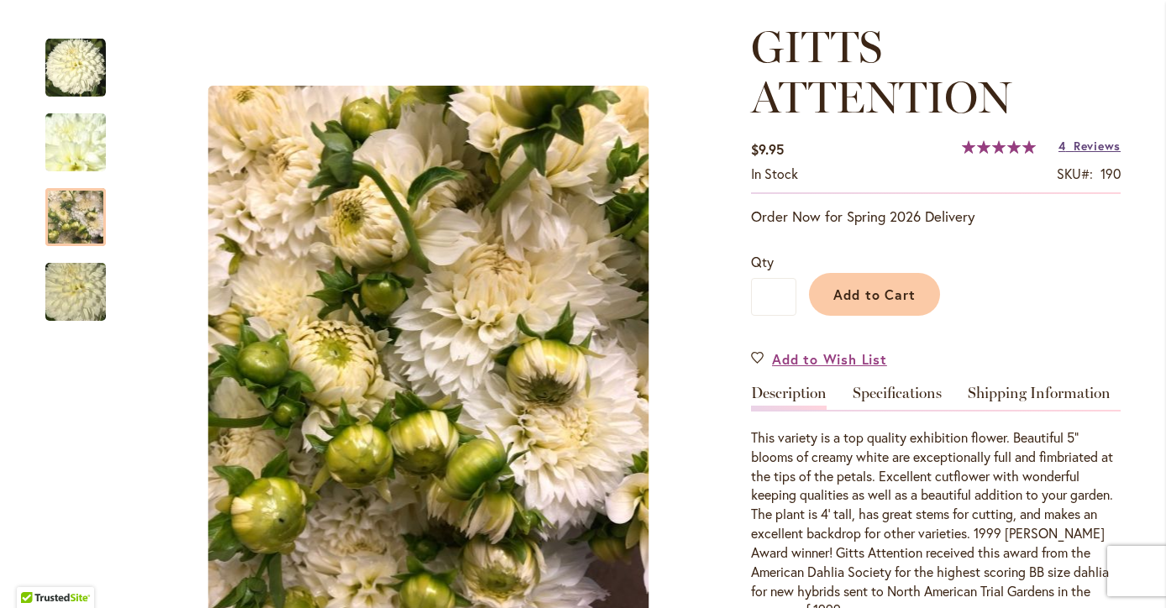
click at [1071, 150] on link "4 Reviews" at bounding box center [1090, 146] width 62 height 16
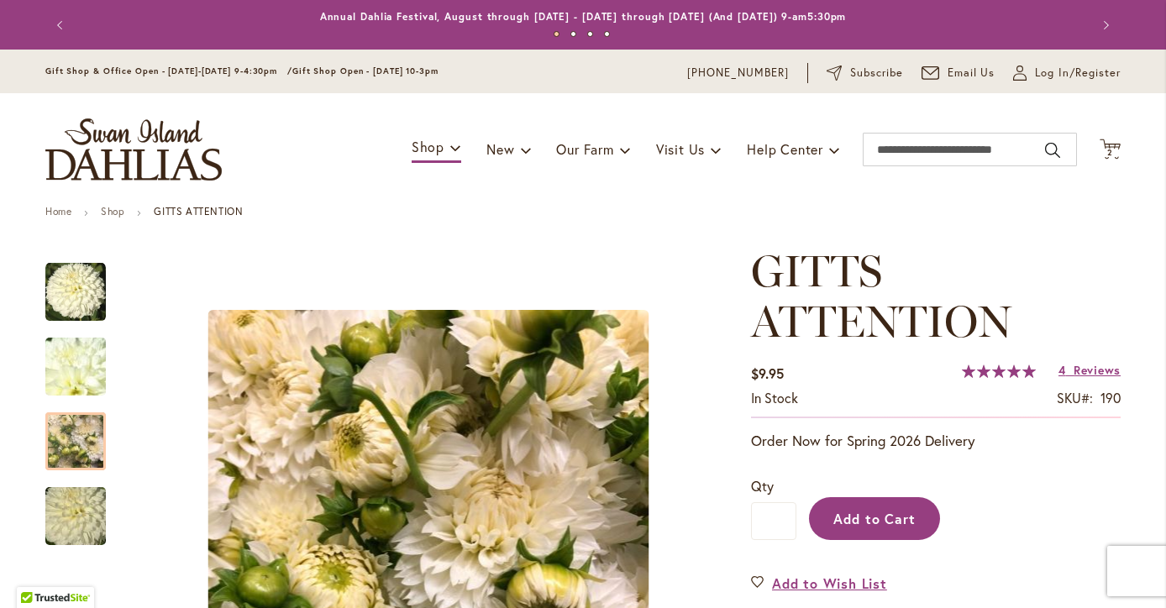
scroll to position [0, 0]
click at [897, 513] on span "Add to Cart" at bounding box center [875, 519] width 83 height 18
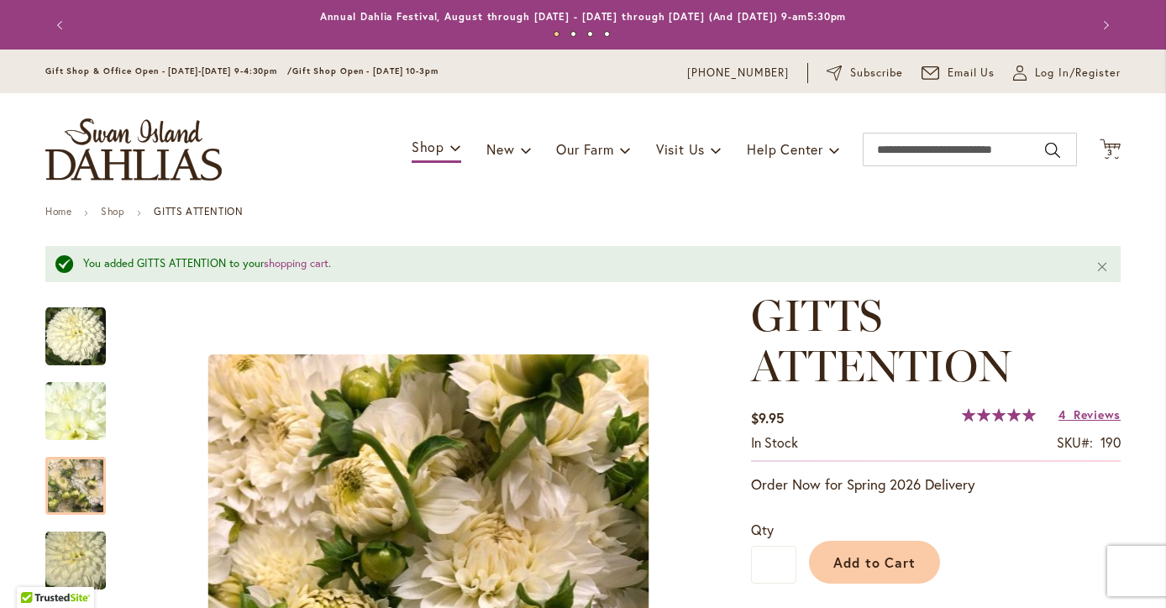
click at [89, 400] on img "GITTS ATTENTION" at bounding box center [75, 411] width 121 height 91
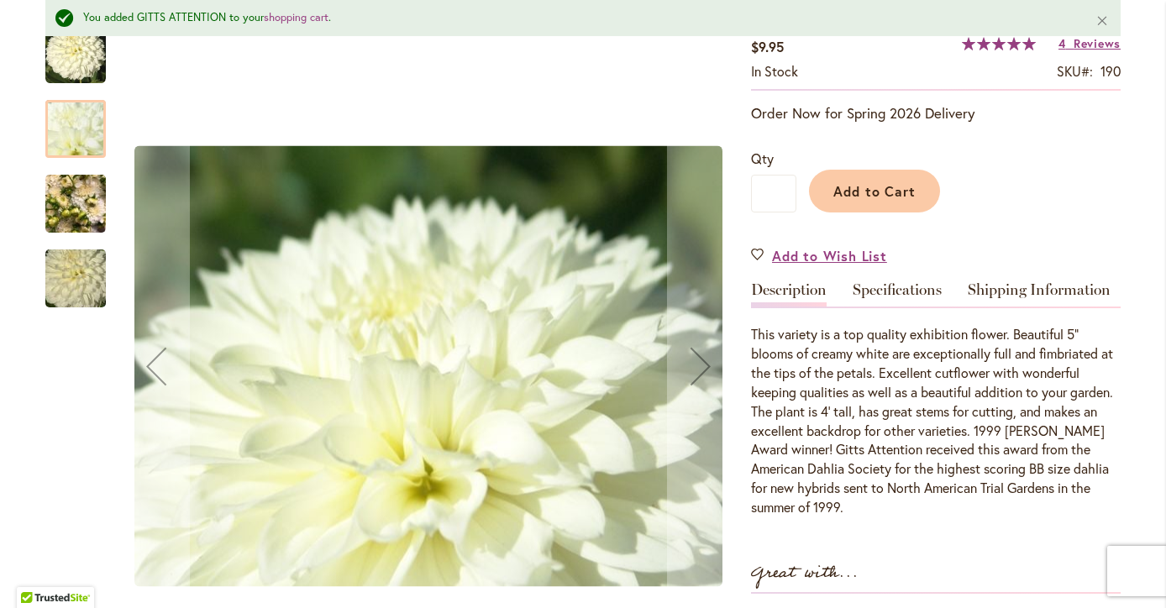
scroll to position [372, 0]
click at [77, 71] on img "GITTS ATTENTION" at bounding box center [75, 54] width 61 height 61
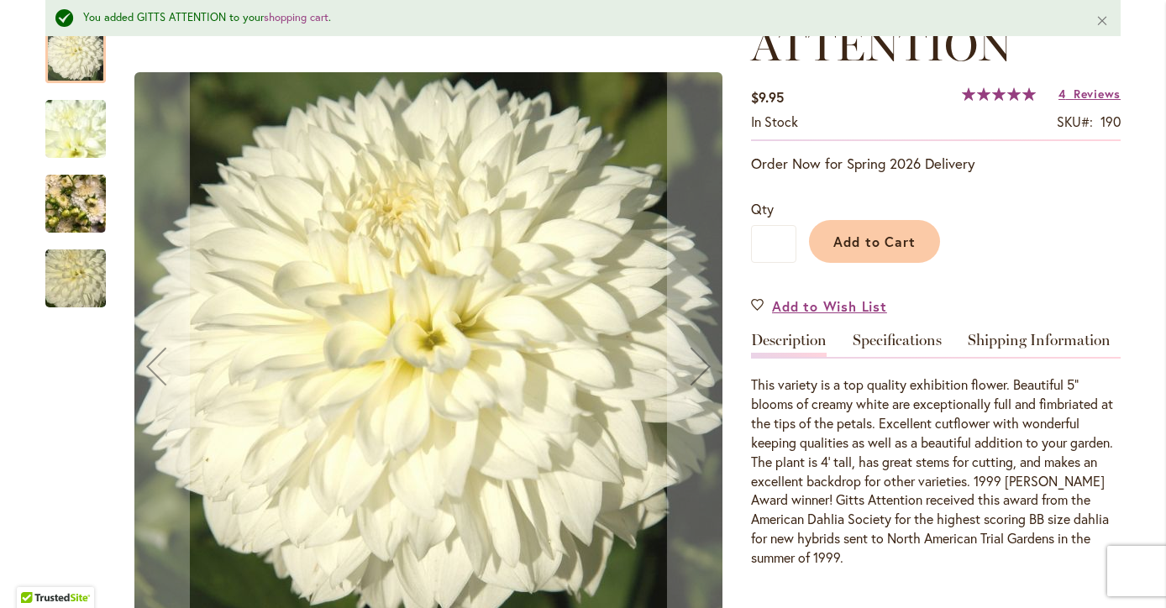
scroll to position [217, 0]
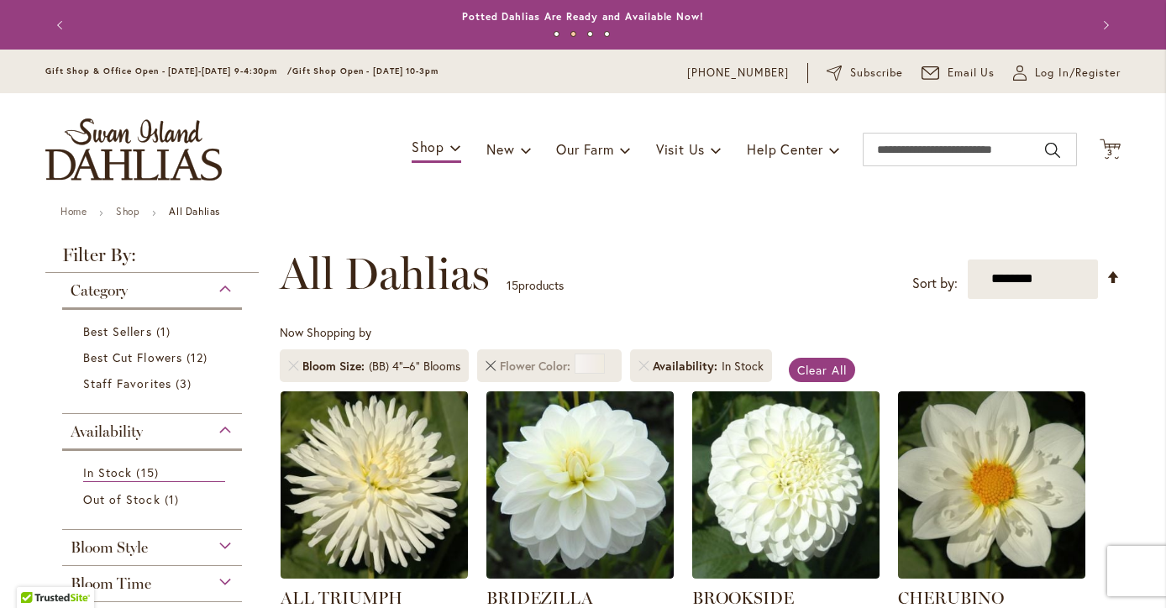
click at [489, 368] on link "Remove Flower Color White/Cream" at bounding box center [491, 366] width 10 height 10
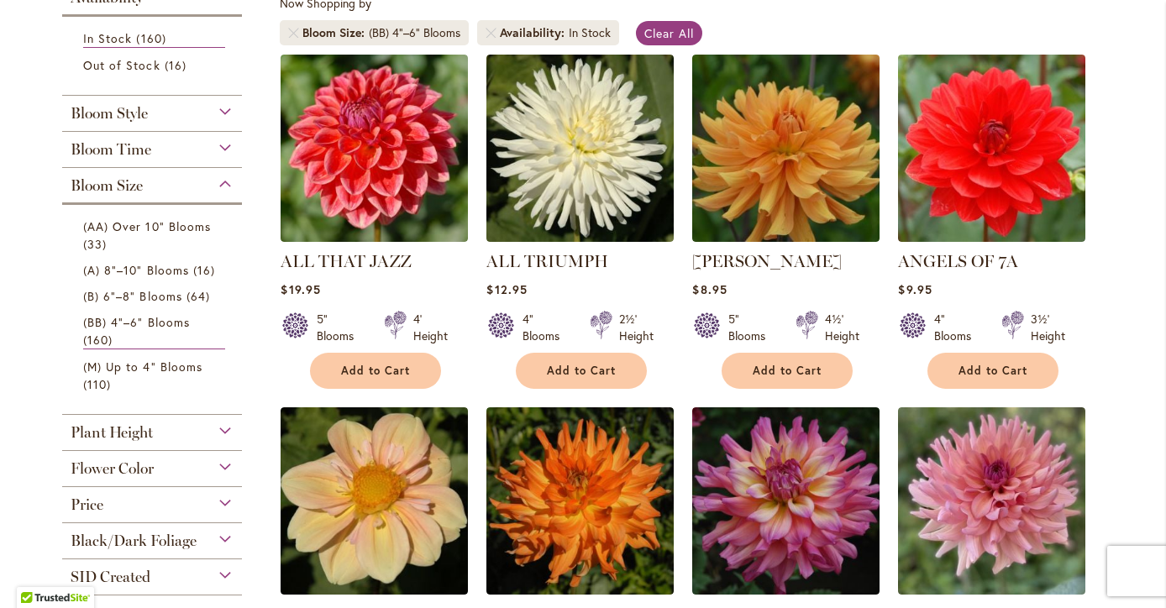
scroll to position [229, 0]
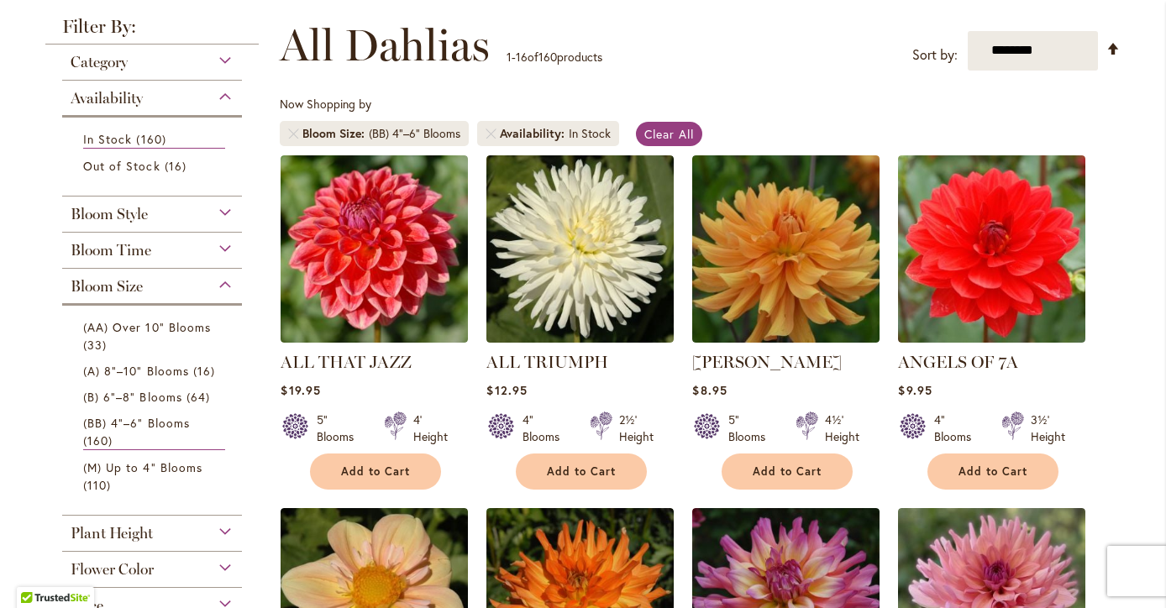
click at [221, 203] on div "Bloom Style" at bounding box center [152, 210] width 180 height 27
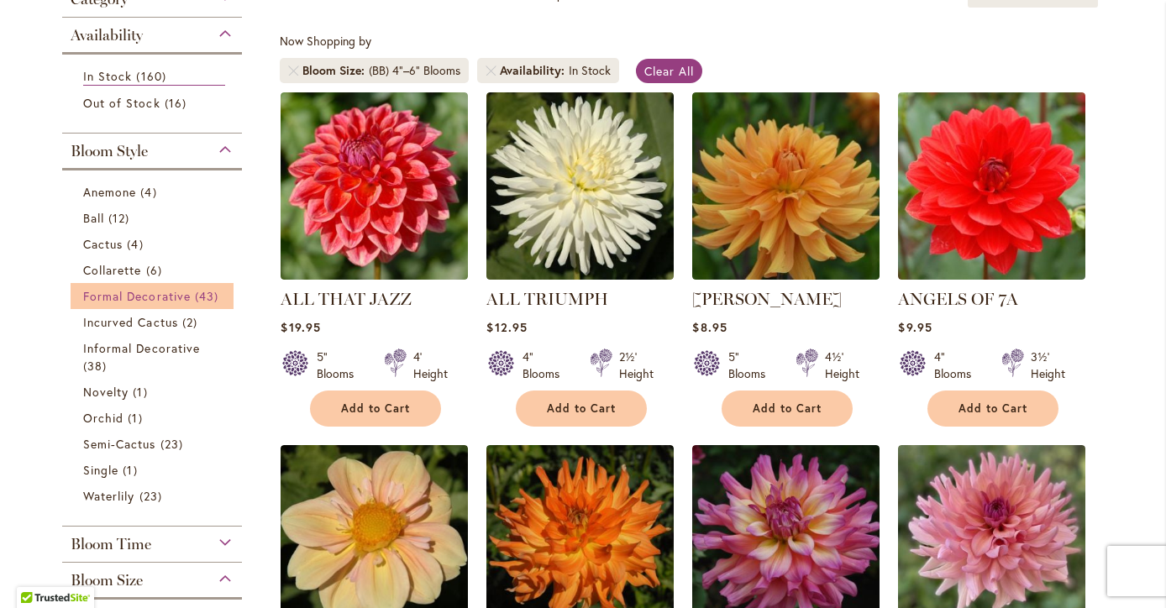
scroll to position [292, 0]
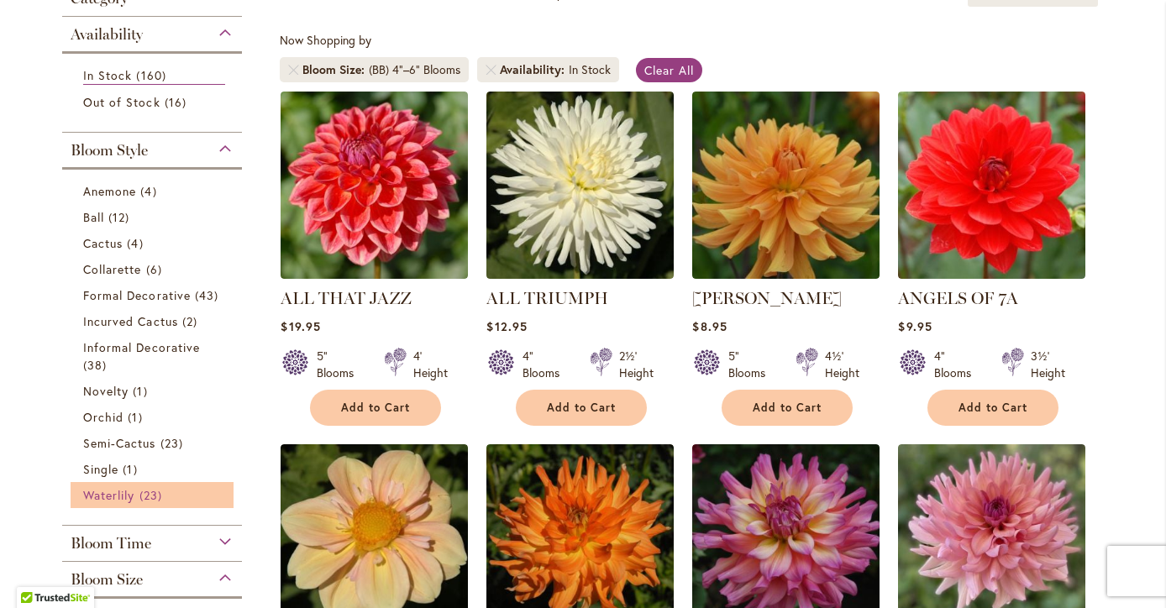
click at [117, 490] on span "Waterlily" at bounding box center [108, 495] width 51 height 16
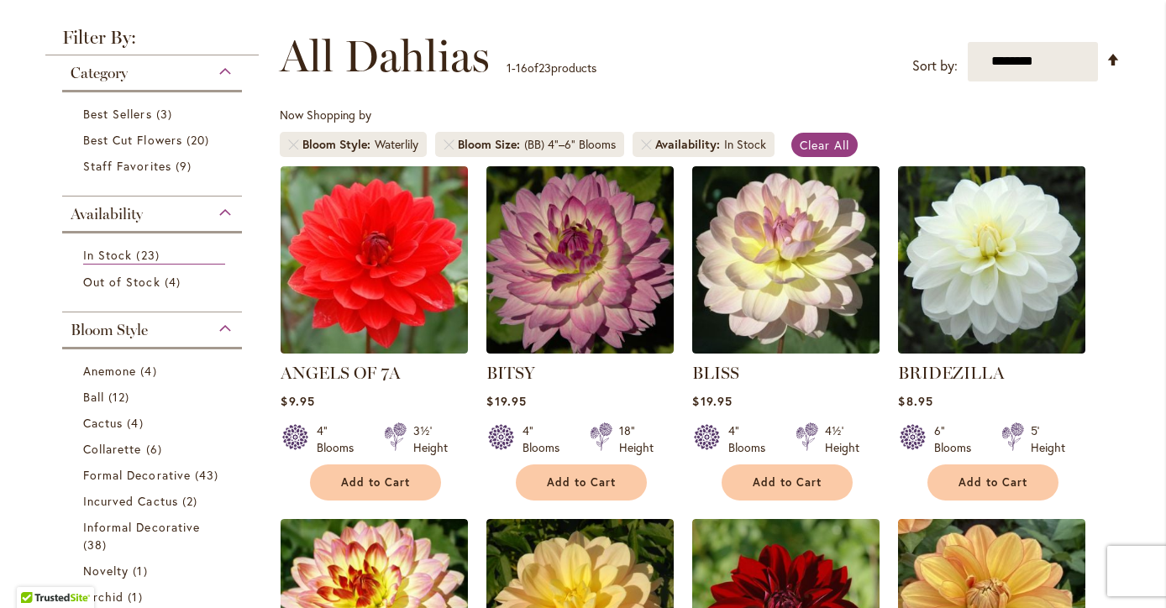
scroll to position [249, 0]
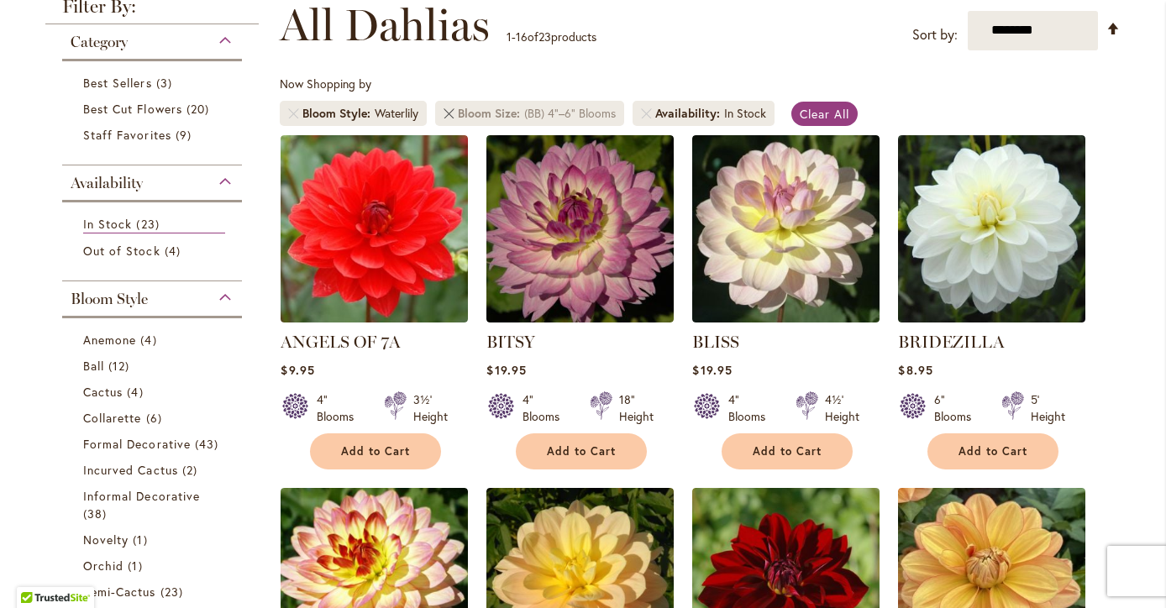
click at [454, 114] on link at bounding box center [449, 113] width 10 height 10
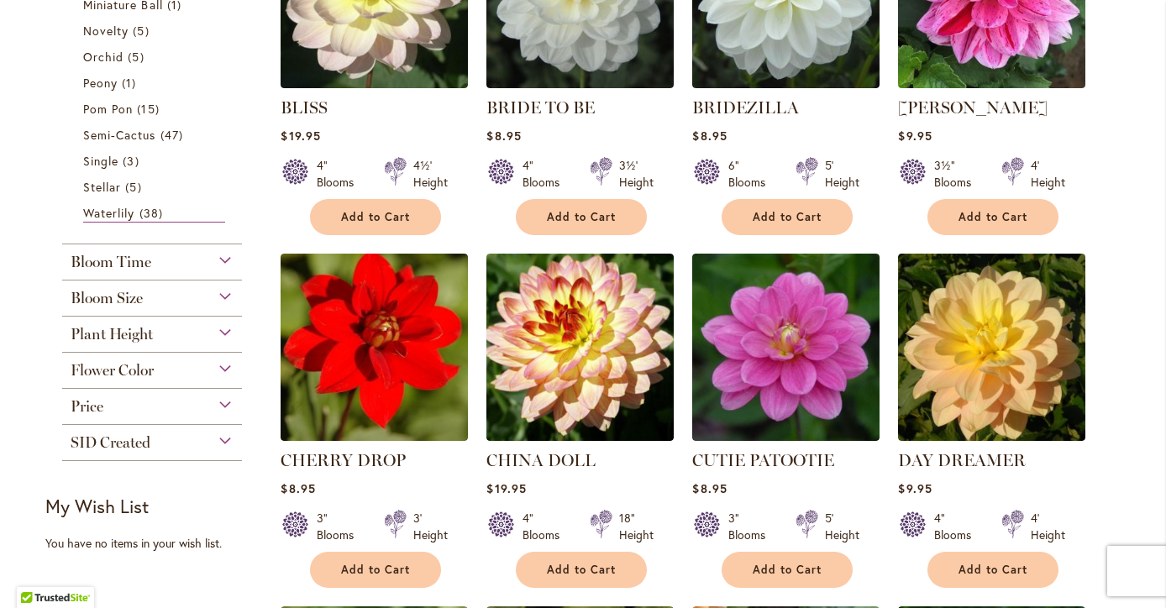
scroll to position [915, 0]
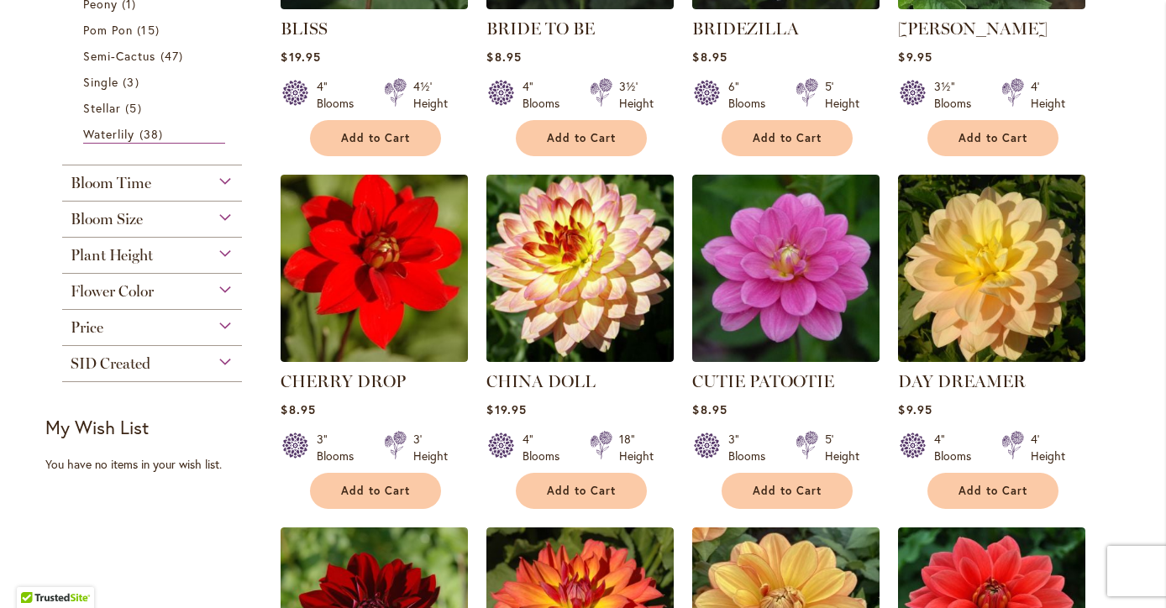
click at [228, 226] on div "Bloom Size" at bounding box center [152, 215] width 180 height 27
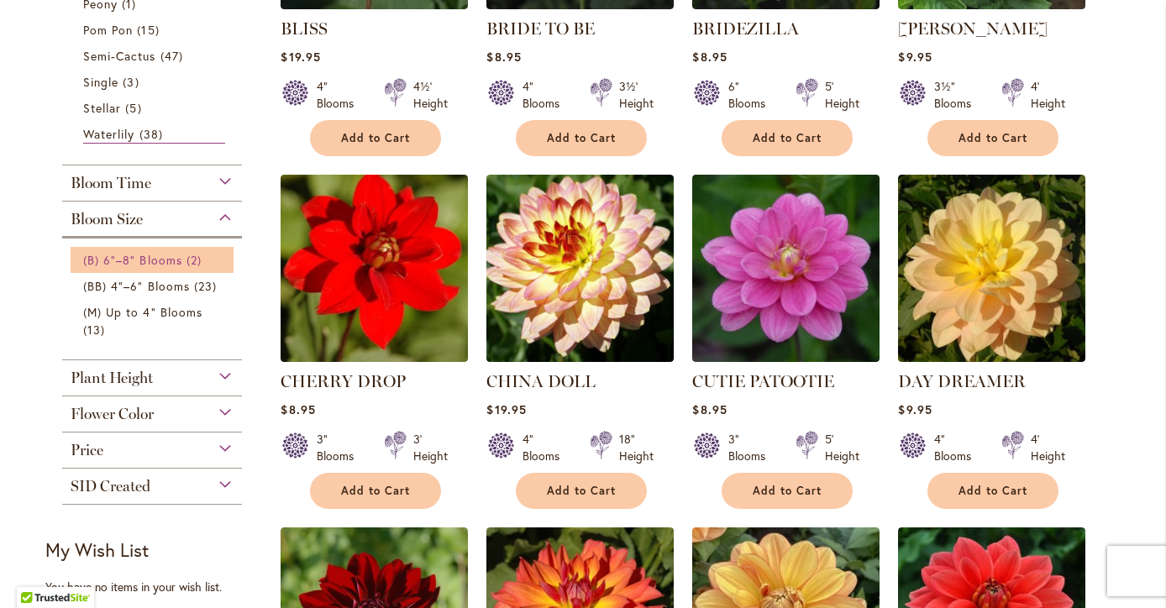
click at [151, 260] on span "(B) 6"–8" Blooms" at bounding box center [132, 260] width 99 height 16
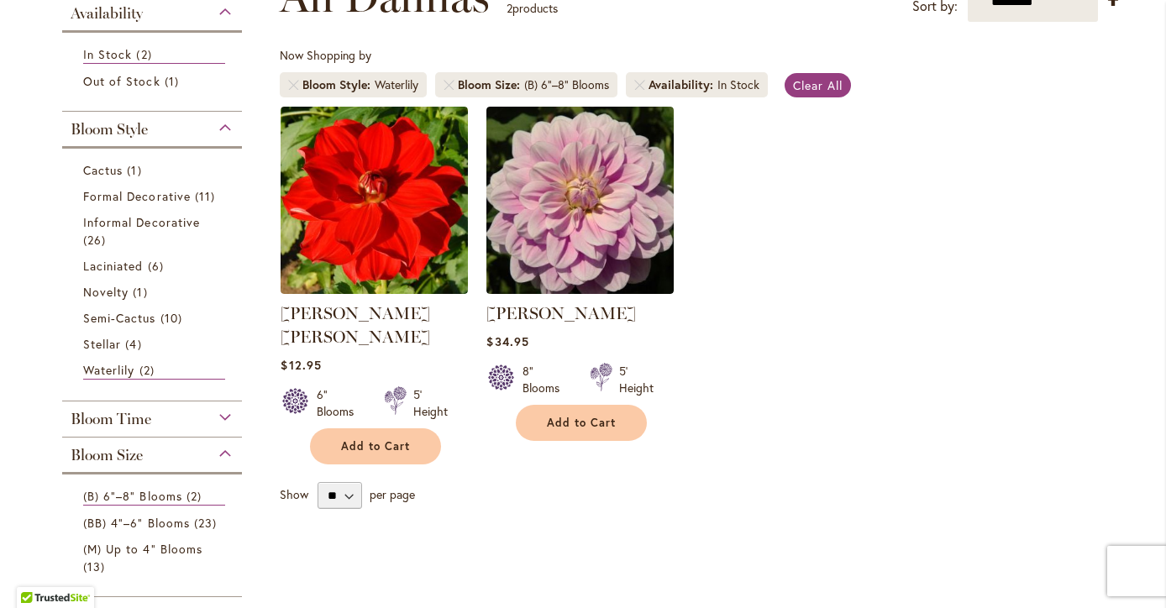
scroll to position [283, 0]
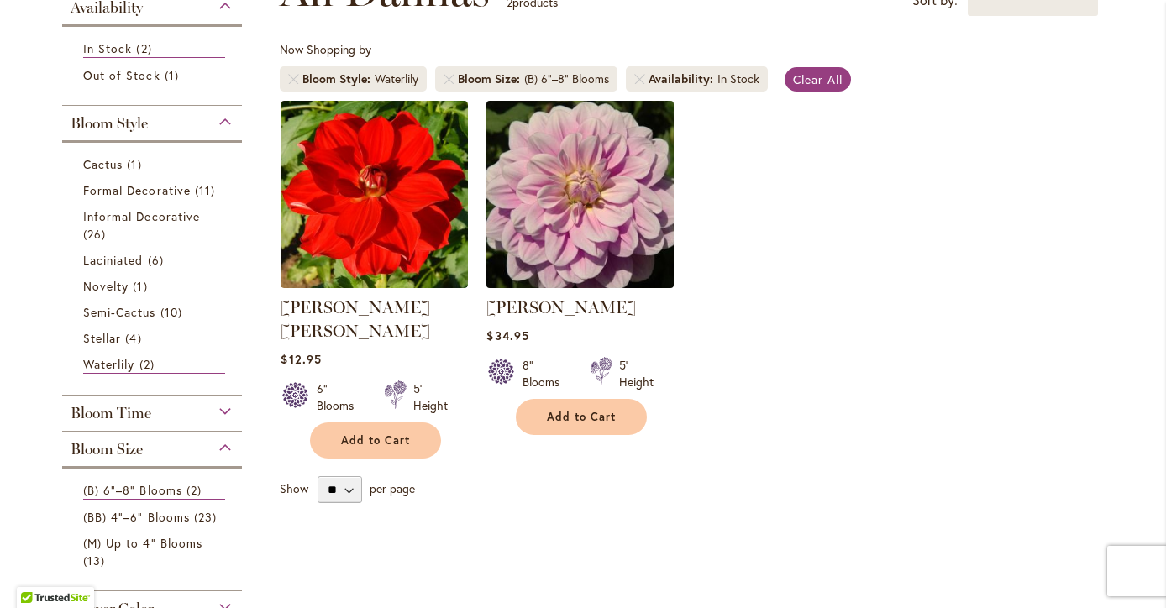
click at [582, 240] on img at bounding box center [580, 194] width 197 height 197
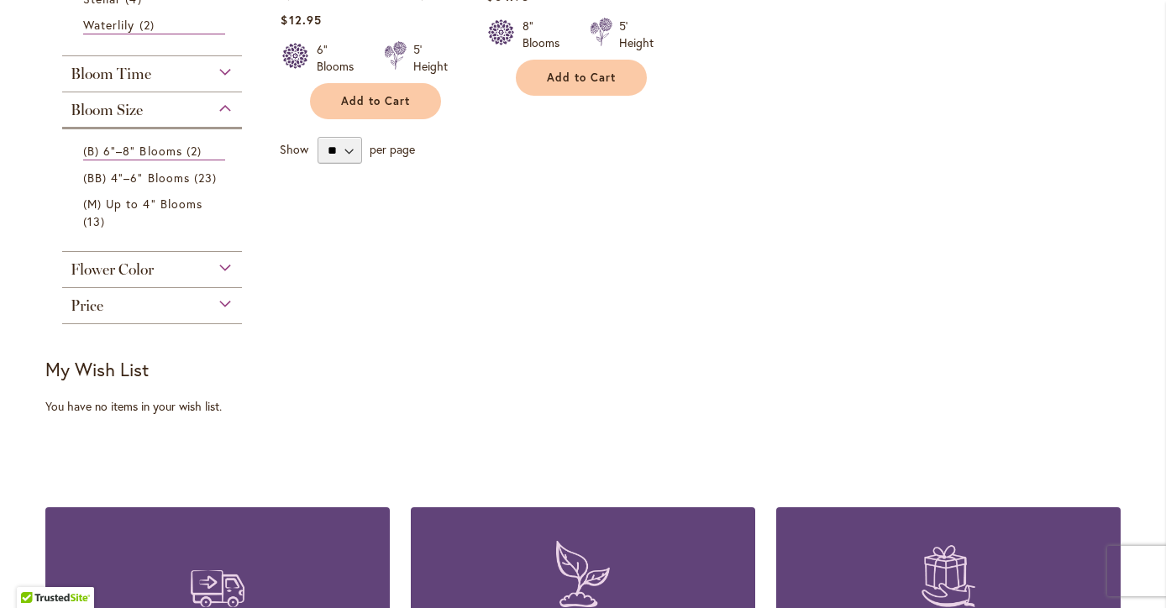
scroll to position [513, 0]
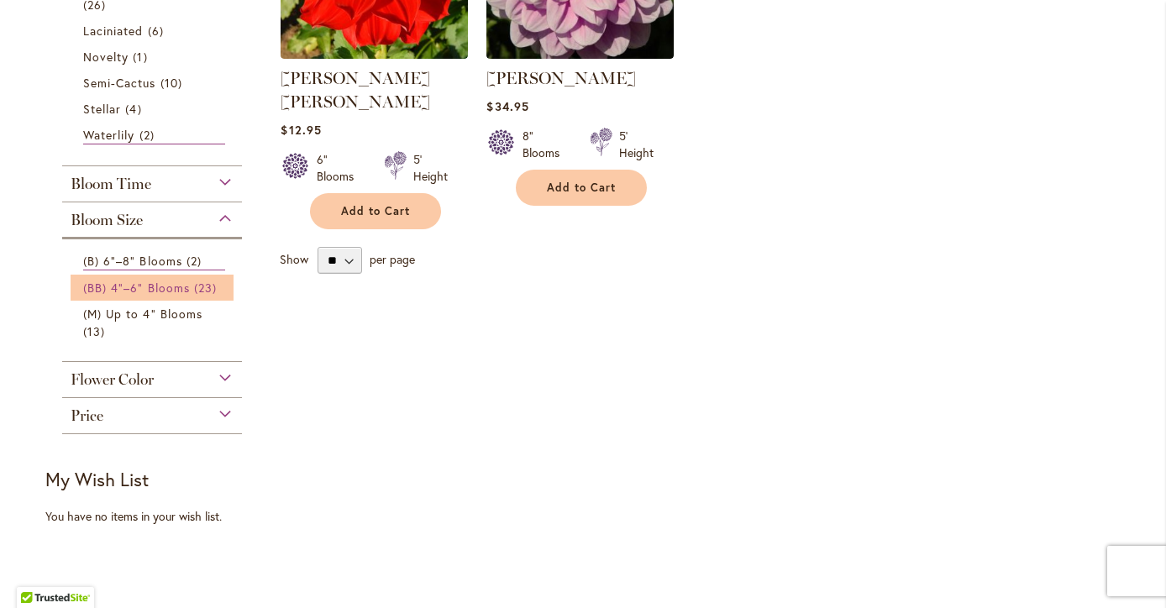
click at [201, 295] on span "23 items" at bounding box center [207, 288] width 27 height 18
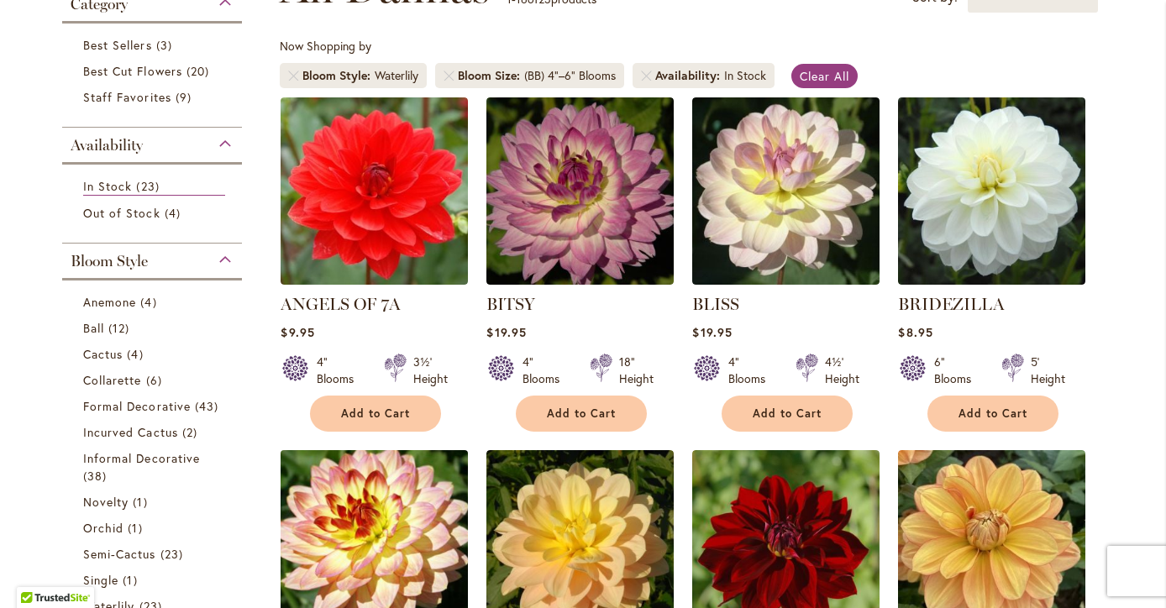
scroll to position [247, 0]
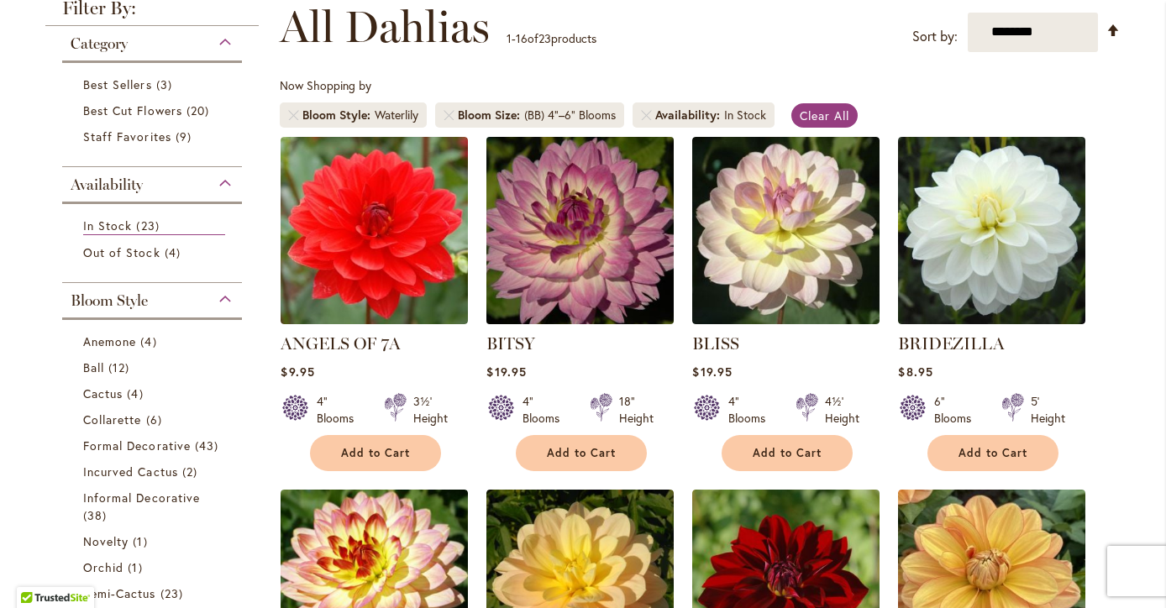
click at [566, 254] on img at bounding box center [580, 230] width 197 height 197
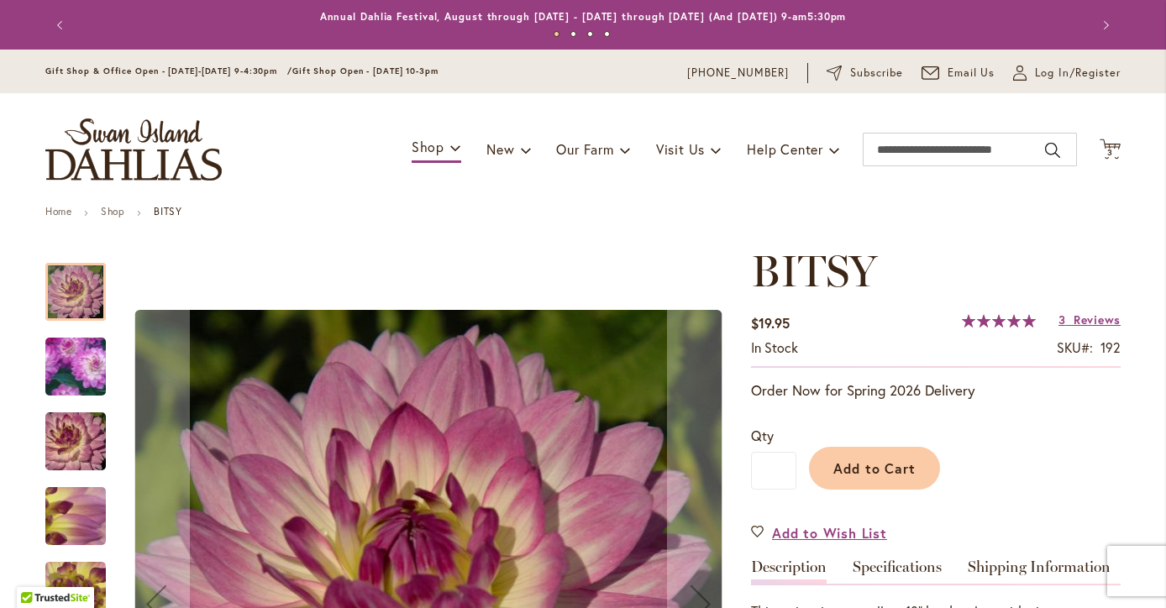
click at [80, 374] on img "BITSY" at bounding box center [76, 367] width 118 height 116
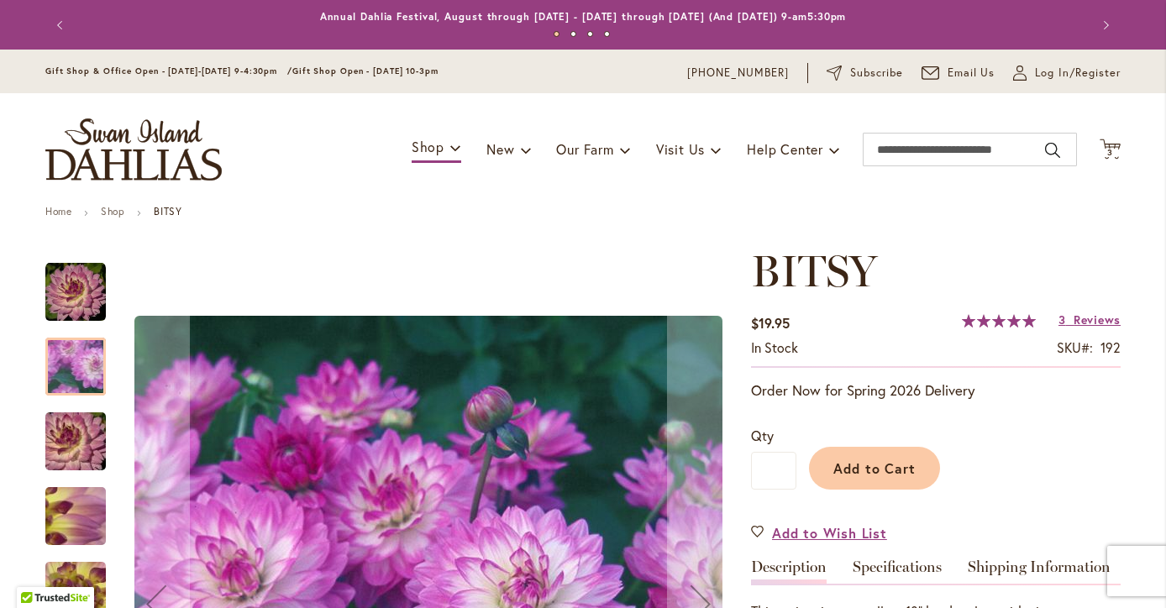
click at [84, 440] on img "BITSY" at bounding box center [75, 442] width 121 height 81
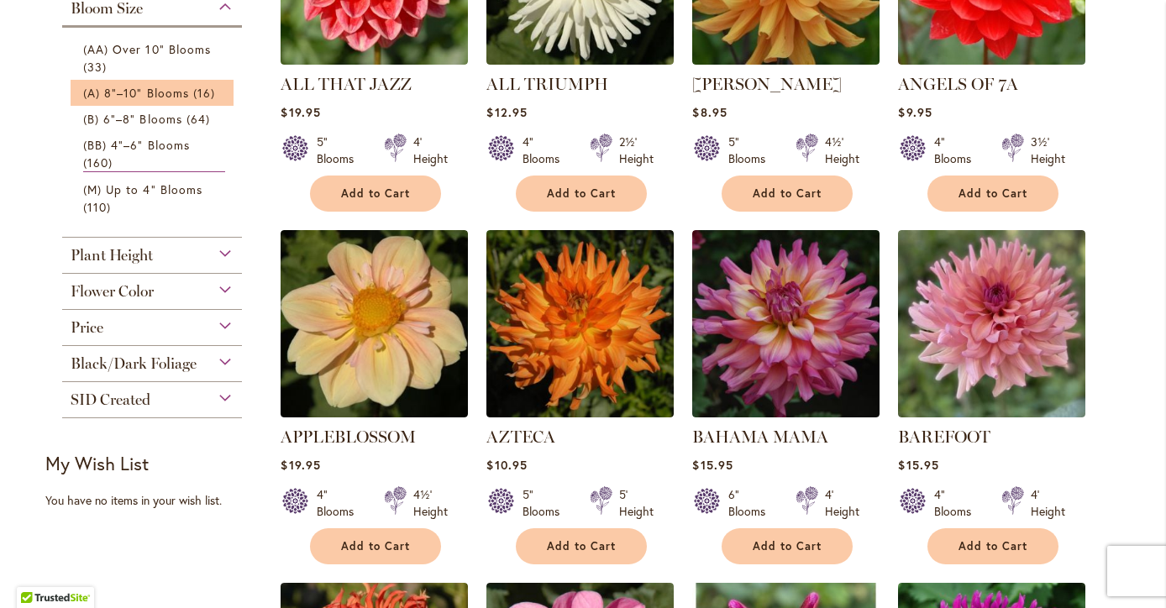
scroll to position [570, 0]
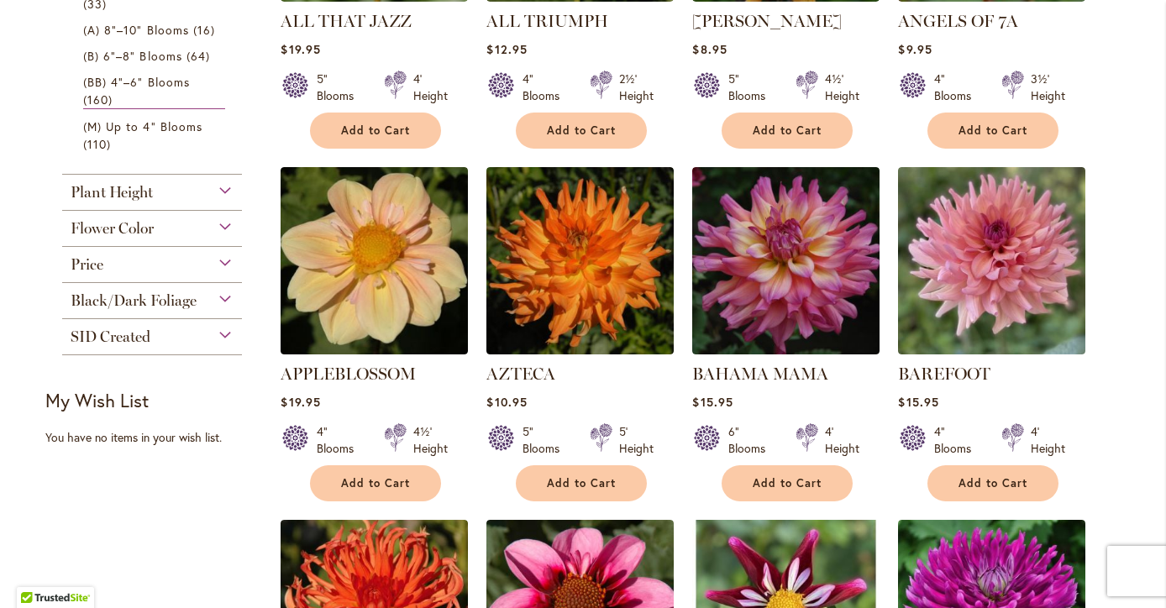
click at [218, 230] on div "Flower Color" at bounding box center [152, 224] width 180 height 27
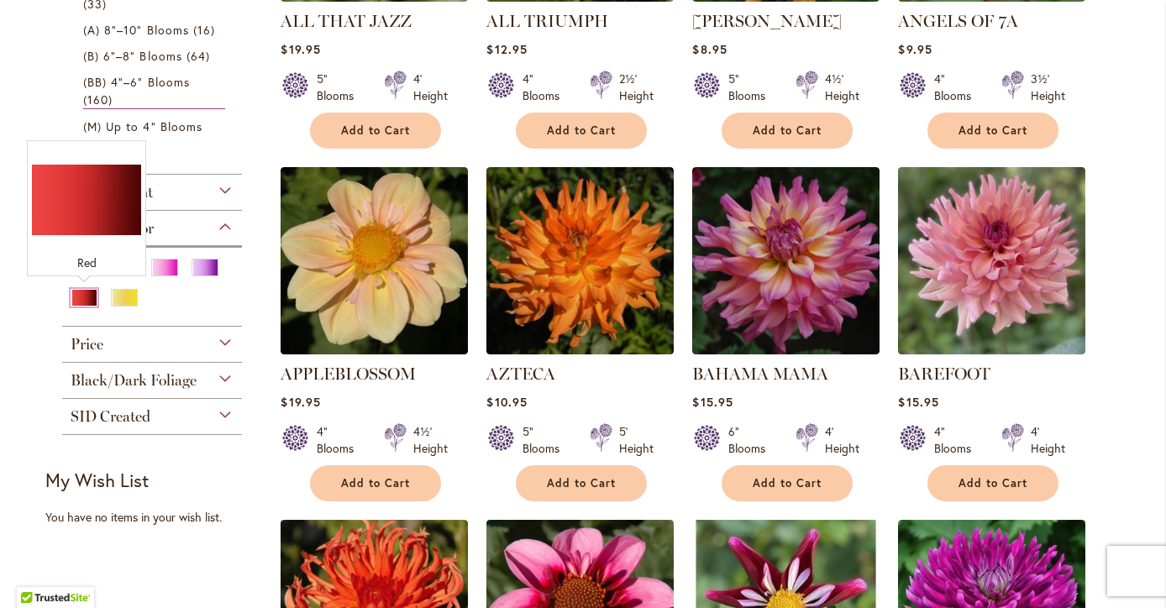
click at [88, 298] on div "Red" at bounding box center [84, 298] width 27 height 18
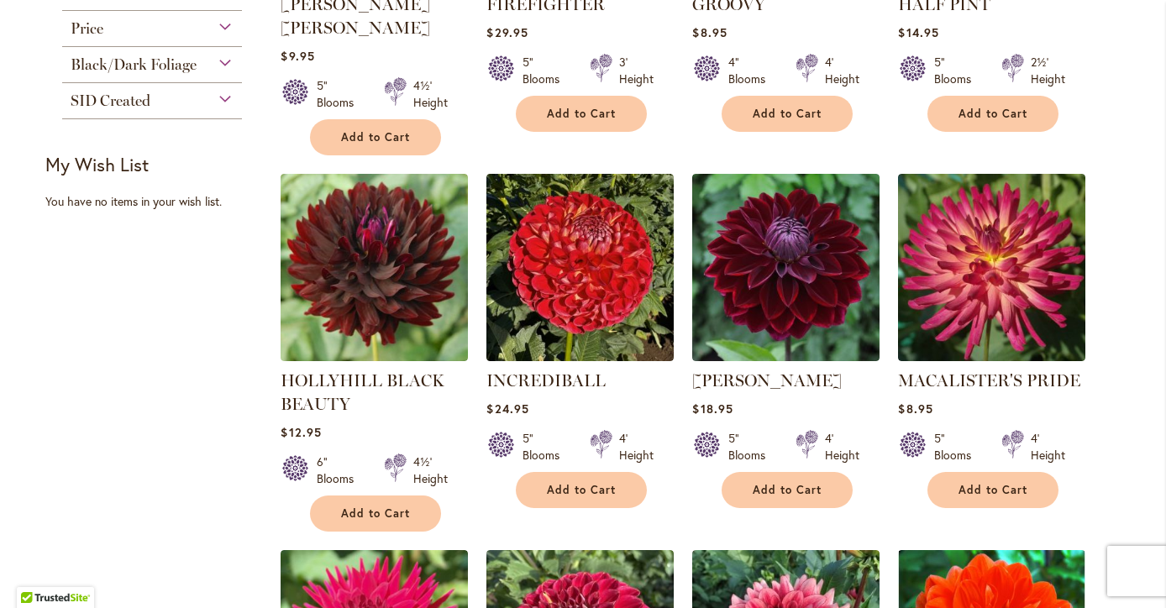
scroll to position [961, 0]
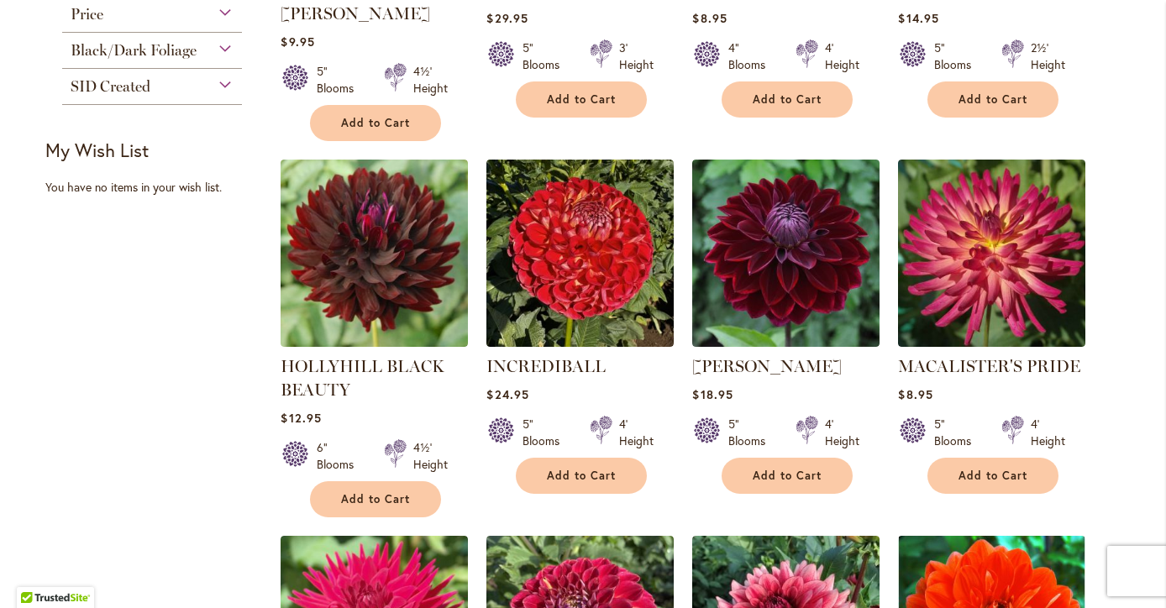
click at [324, 355] on strong "HOLLYHILL BLACK BEAUTY" at bounding box center [374, 378] width 187 height 47
